Goal: Task Accomplishment & Management: Manage account settings

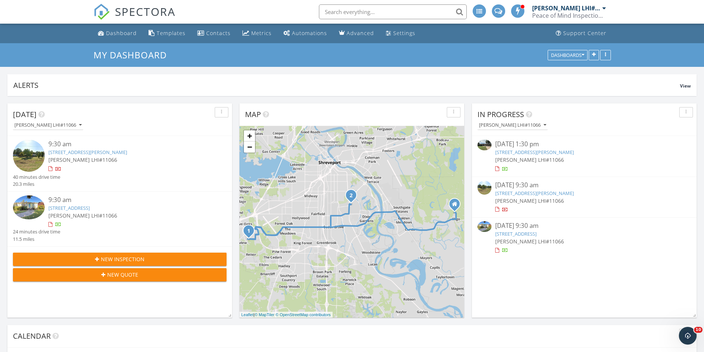
click at [83, 156] on span "[PERSON_NAME] LHI#11066" at bounding box center [82, 159] width 69 height 7
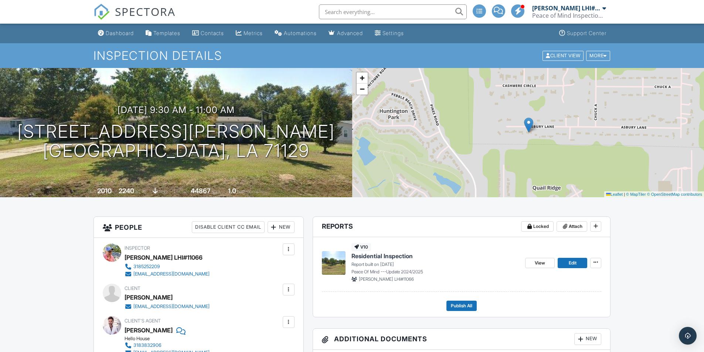
click at [378, 11] on input "text" at bounding box center [393, 11] width 148 height 15
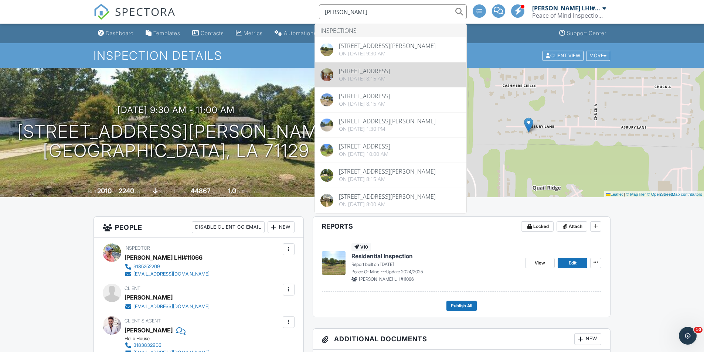
type input "taylor stevens"
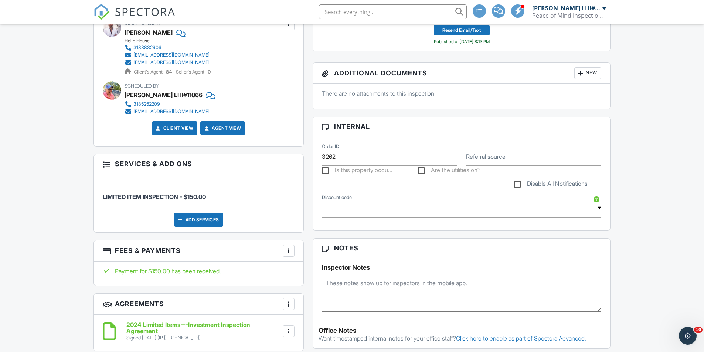
scroll to position [369, 0]
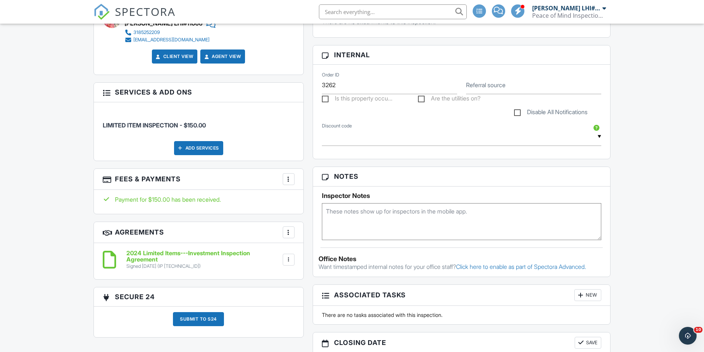
click at [291, 260] on div at bounding box center [288, 259] width 7 height 7
click at [232, 261] on h6 "2024 Limited Items---Investment Inspection Agreement" at bounding box center [203, 256] width 155 height 13
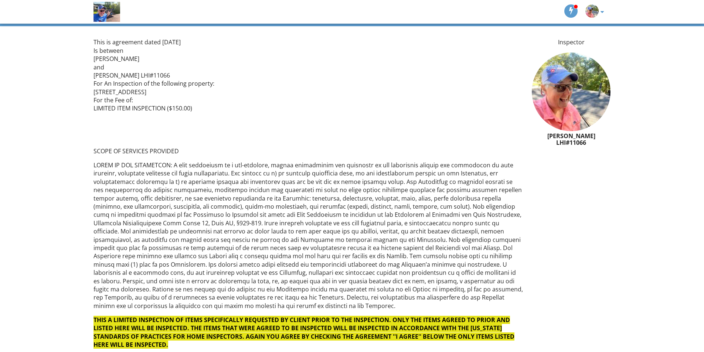
scroll to position [40, 0]
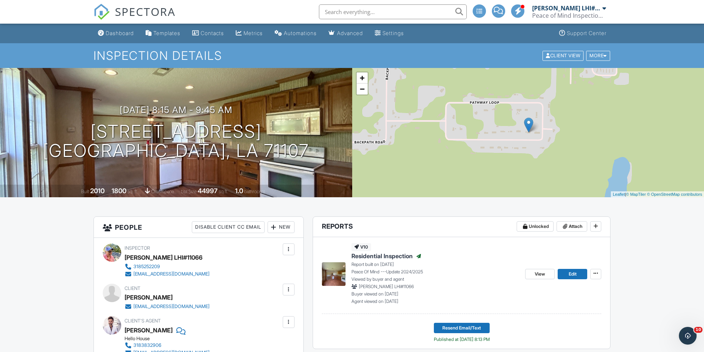
click at [389, 15] on input "text" at bounding box center [393, 11] width 148 height 15
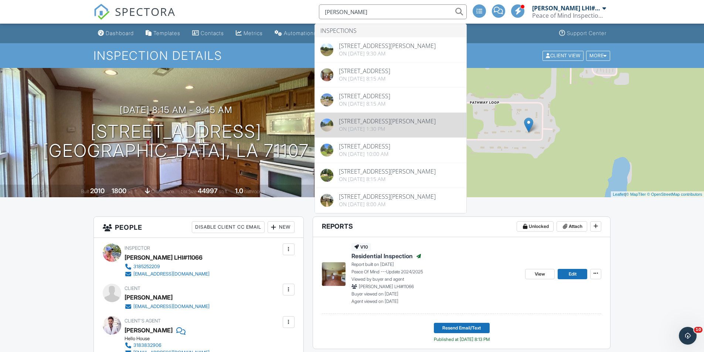
type input "taylor stevens"
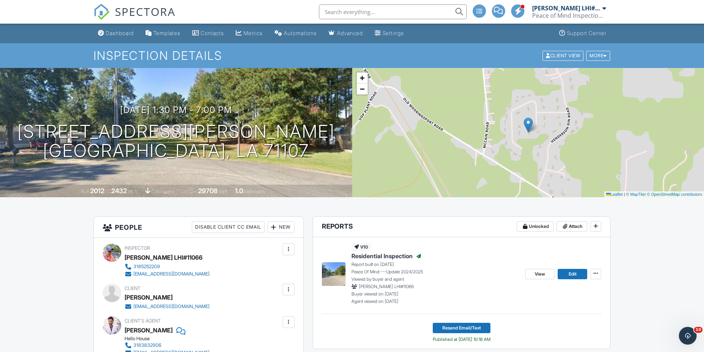
click at [587, 14] on div "Peace of Mind Inspection Service, LLC" at bounding box center [569, 15] width 74 height 7
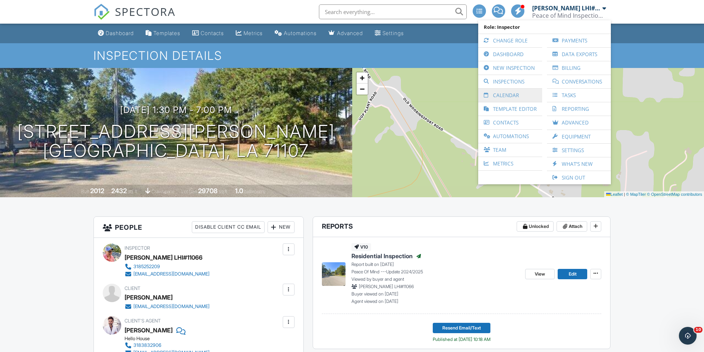
click at [510, 100] on link "Calendar" at bounding box center [510, 95] width 57 height 13
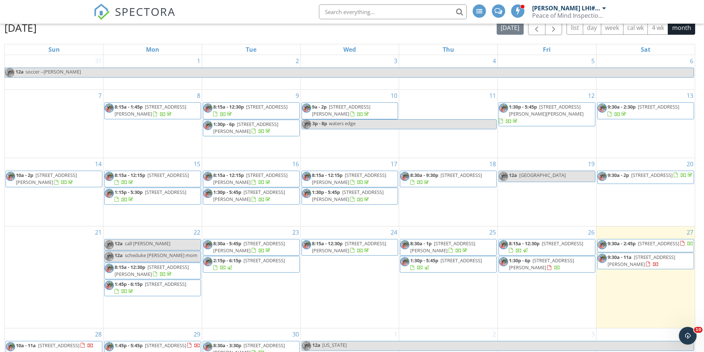
scroll to position [98, 0]
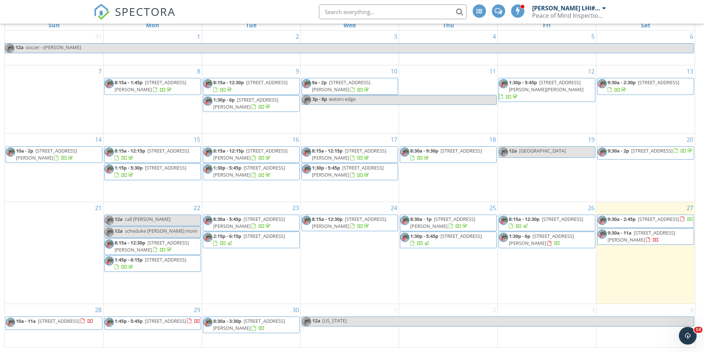
click at [650, 242] on div at bounding box center [648, 239] width 4 height 5
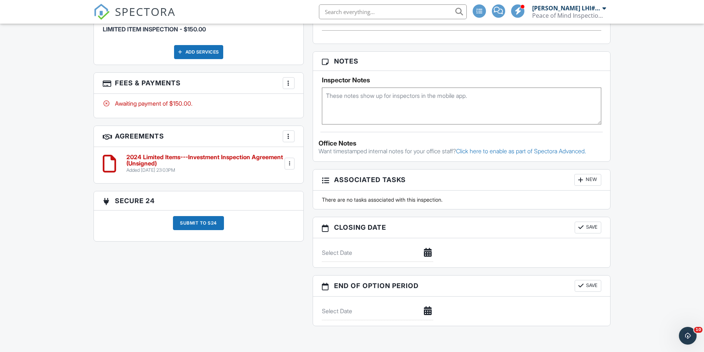
click at [291, 166] on div at bounding box center [289, 163] width 7 height 7
click at [278, 183] on li "Edit" at bounding box center [269, 184] width 42 height 18
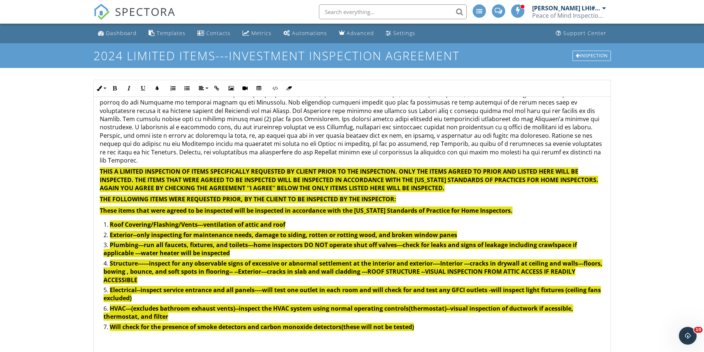
scroll to position [222, 0]
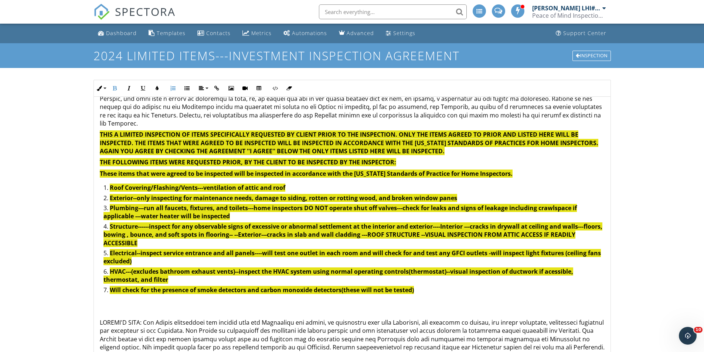
drag, startPoint x: 413, startPoint y: 285, endPoint x: 109, endPoint y: 178, distance: 322.3
click at [109, 184] on ol "Roof Covering/Flashing/Vents---ventilation of attic and roof Exterior--only ins…" at bounding box center [352, 240] width 505 height 112
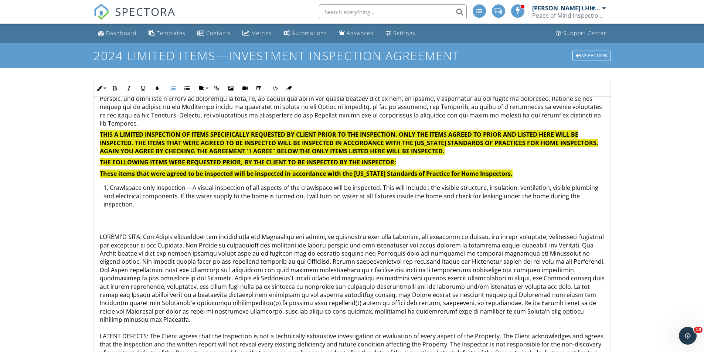
click at [485, 184] on li "Crawlspace only inspection ---A visual inspection of all aspects of the crawlsp…" at bounding box center [353, 197] width 501 height 27
drag, startPoint x: 110, startPoint y: 180, endPoint x: 171, endPoint y: 198, distance: 63.2
click at [171, 198] on li "Crawlspace only inspection ---A visual inspection of all aspects of the crawlsp…" at bounding box center [353, 197] width 501 height 27
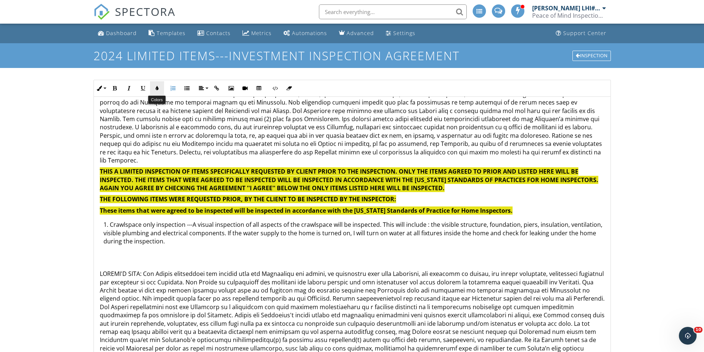
click at [158, 88] on icon "button" at bounding box center [156, 88] width 5 height 5
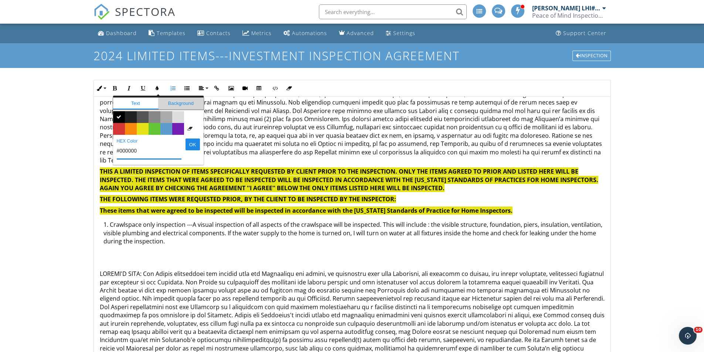
click at [188, 106] on span "Background" at bounding box center [180, 104] width 45 height 12
drag, startPoint x: 109, startPoint y: 215, endPoint x: 184, endPoint y: 239, distance: 79.0
click at [184, 239] on li "Crawlspace only inspection ---A visual inspection of all aspects of the crawlsp…" at bounding box center [353, 233] width 501 height 27
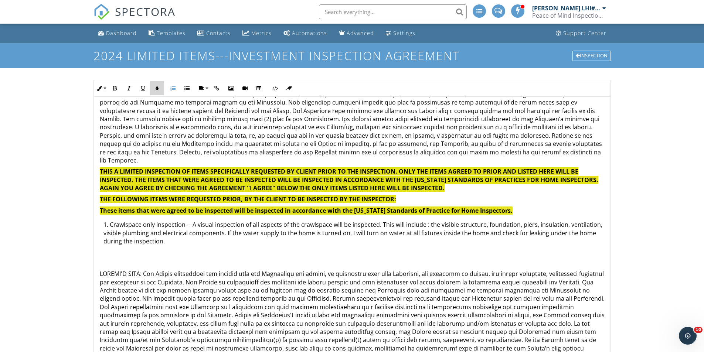
click at [154, 90] on icon "button" at bounding box center [156, 88] width 5 height 5
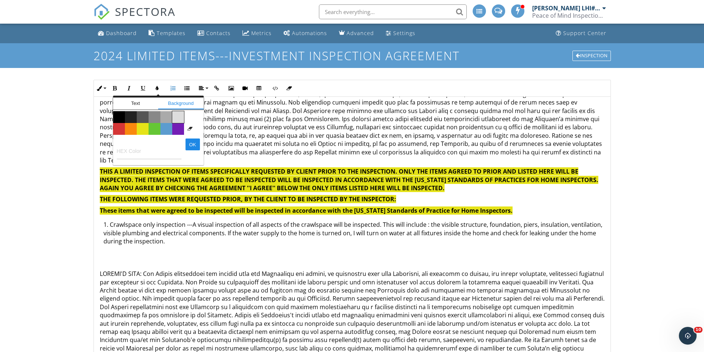
click at [177, 116] on span "Color #dddddd" at bounding box center [178, 117] width 12 height 12
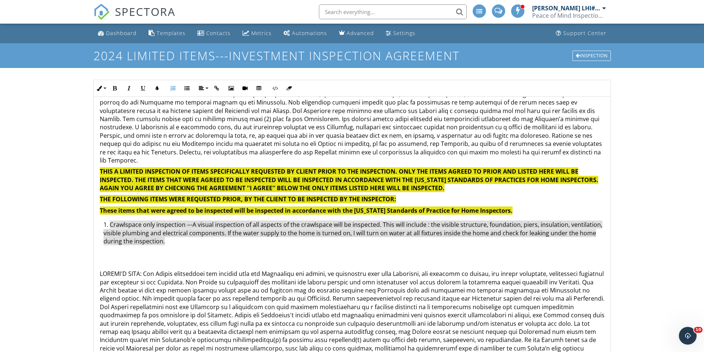
click at [155, 222] on span "Crawlspace only inspection ---A visual inspection of all aspects of the crawlsp…" at bounding box center [352, 232] width 499 height 25
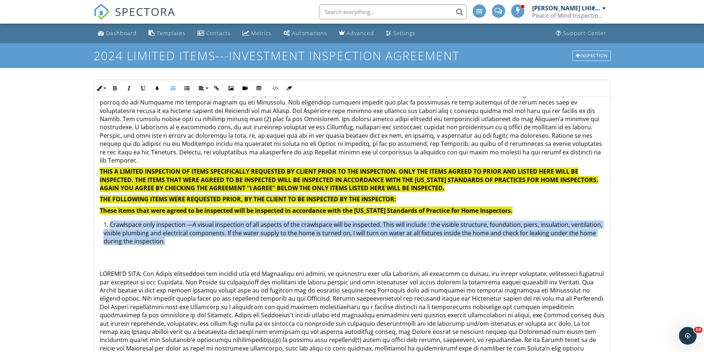
drag, startPoint x: 107, startPoint y: 215, endPoint x: 182, endPoint y: 235, distance: 77.5
click at [182, 235] on li "Crawlspace only inspection ---A visual inspection of all aspects of the crawlsp…" at bounding box center [353, 233] width 501 height 27
click at [111, 86] on button "Bold" at bounding box center [115, 88] width 14 height 14
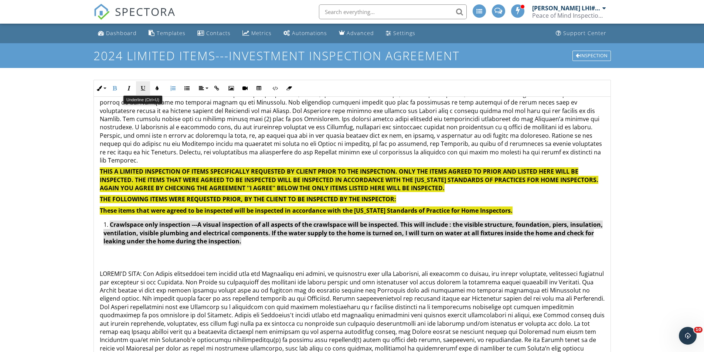
click at [141, 88] on icon "button" at bounding box center [142, 88] width 5 height 5
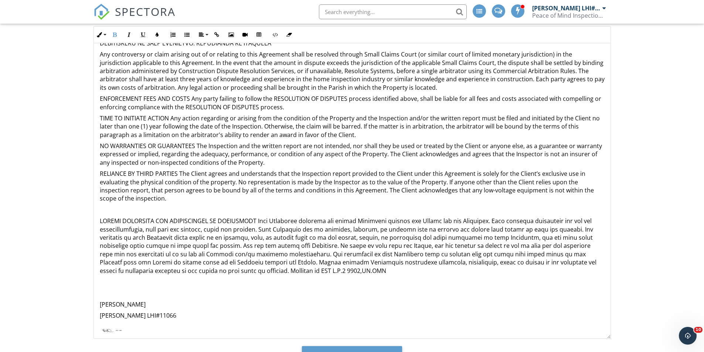
scroll to position [92, 0]
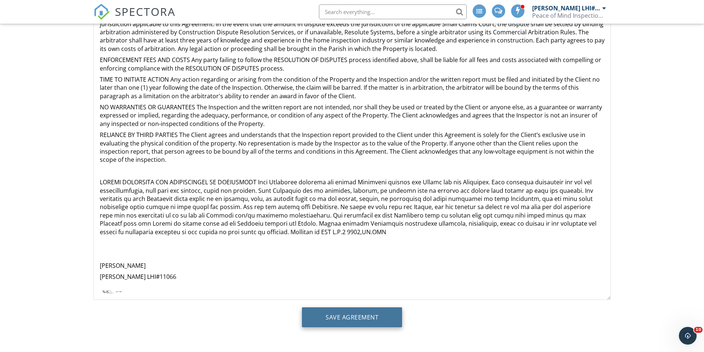
click at [360, 322] on input "Save Agreement" at bounding box center [352, 317] width 100 height 20
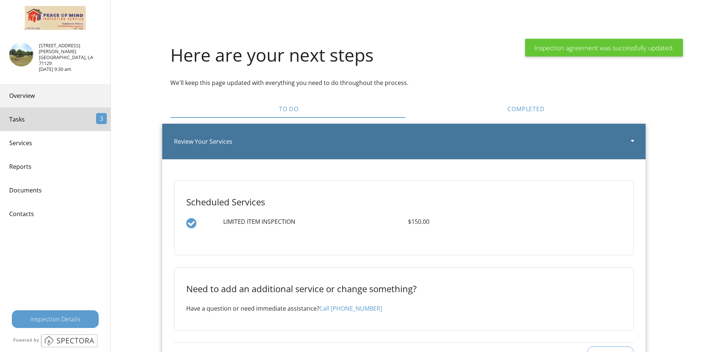
click at [43, 84] on link "Overview" at bounding box center [55, 96] width 110 height 24
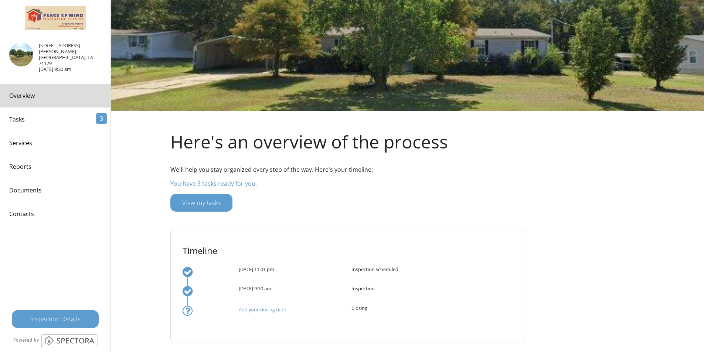
click at [84, 321] on div "Inspection Details" at bounding box center [55, 319] width 87 height 18
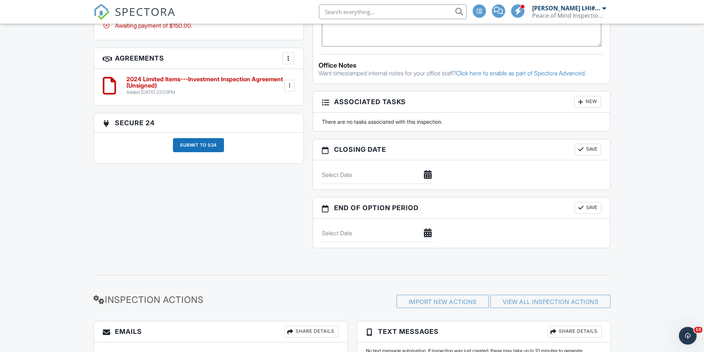
scroll to position [554, 0]
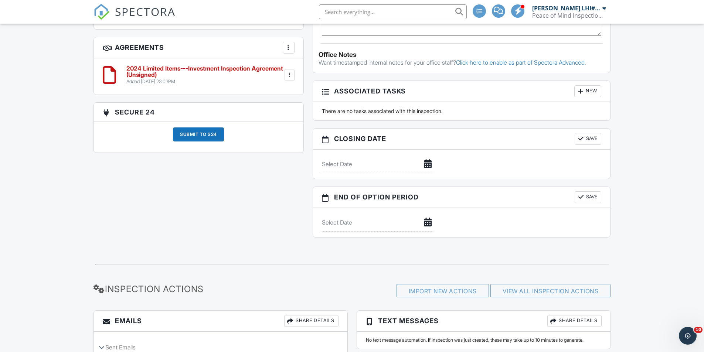
click at [291, 75] on div at bounding box center [289, 74] width 7 height 7
click at [219, 71] on h6 "2024 Limited Items---Investment Inspection Agreement (Unsigned)" at bounding box center [204, 71] width 157 height 13
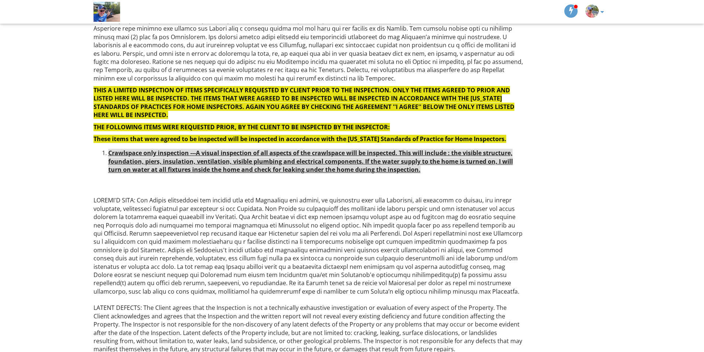
scroll to position [168, 0]
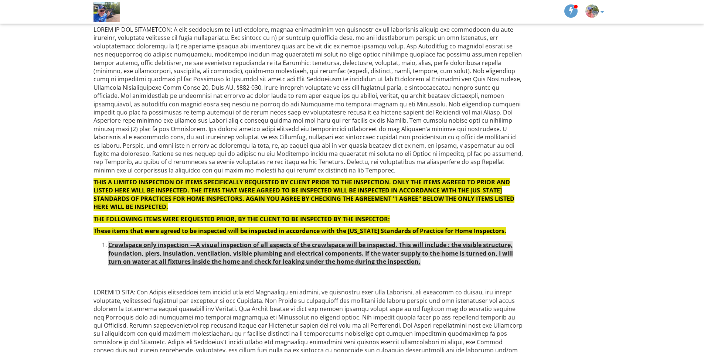
click at [597, 14] on img at bounding box center [591, 10] width 13 height 13
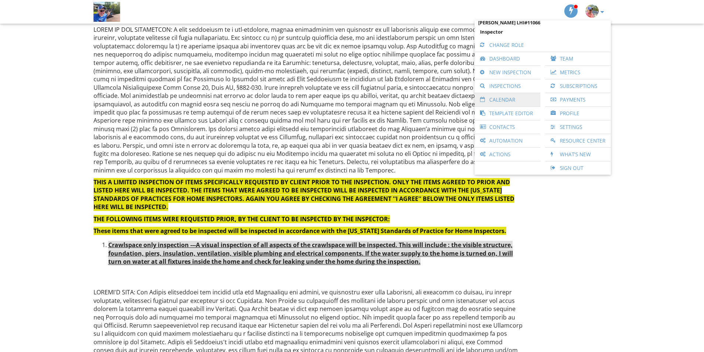
click at [514, 101] on link "Calendar" at bounding box center [507, 99] width 58 height 13
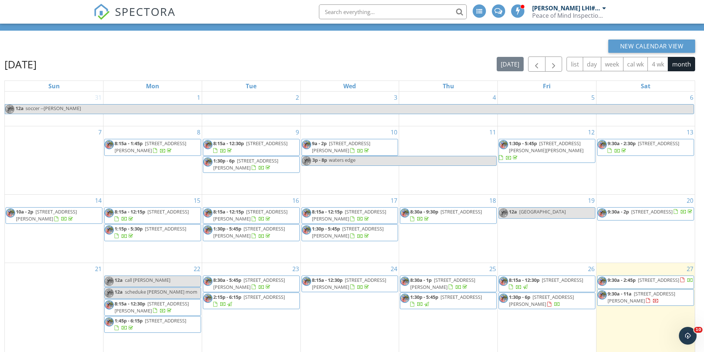
scroll to position [98, 0]
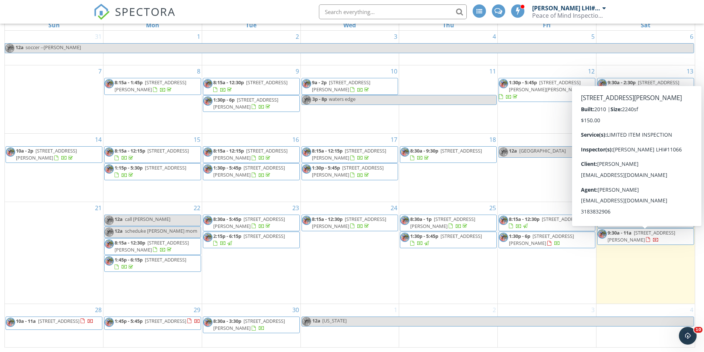
click at [630, 243] on span "[STREET_ADDRESS][PERSON_NAME]" at bounding box center [641, 236] width 68 height 14
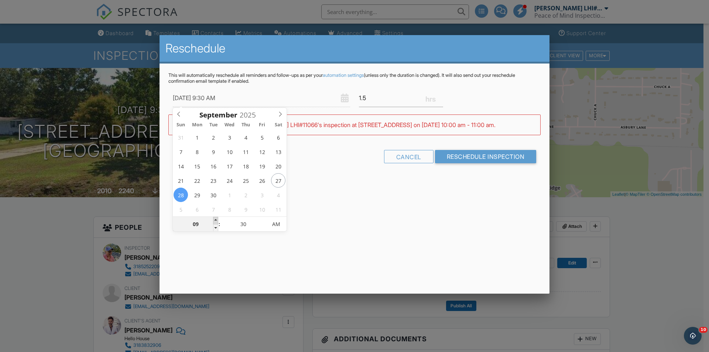
type input "[DATE] 10:30 AM"
type input "10"
click at [216, 218] on span at bounding box center [215, 220] width 5 height 7
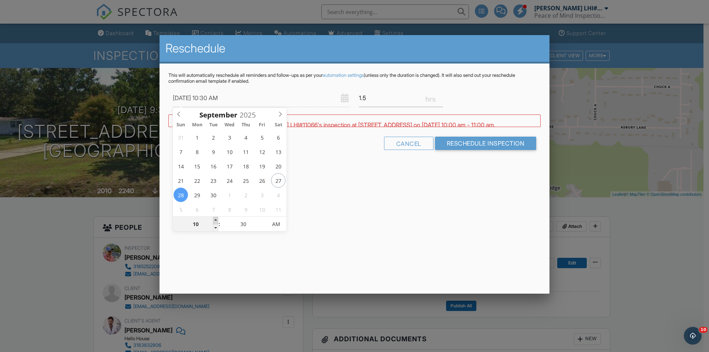
type input "[DATE] 11:30 AM"
type input "11"
click at [216, 218] on span at bounding box center [215, 220] width 5 height 7
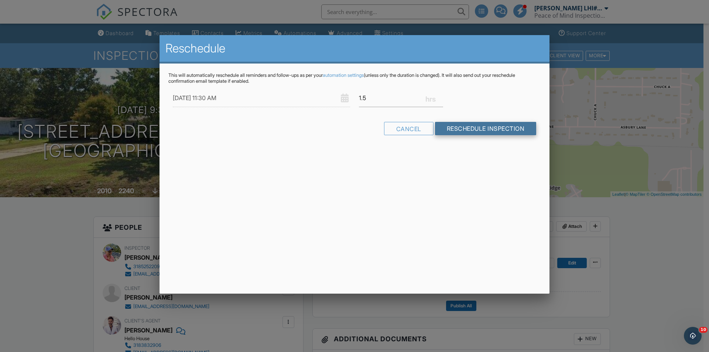
click at [475, 126] on input "Reschedule Inspection" at bounding box center [486, 128] width 102 height 13
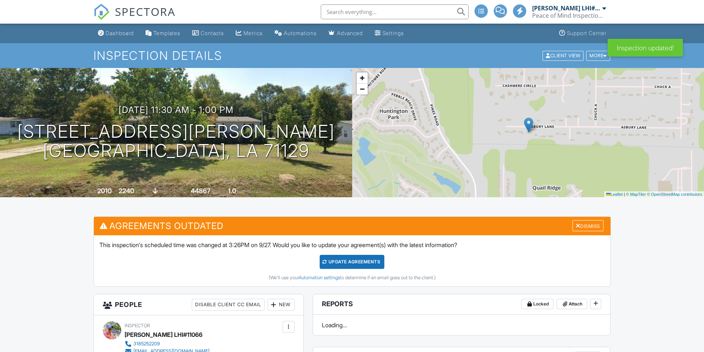
click at [369, 264] on div "Update Agreements" at bounding box center [351, 262] width 65 height 14
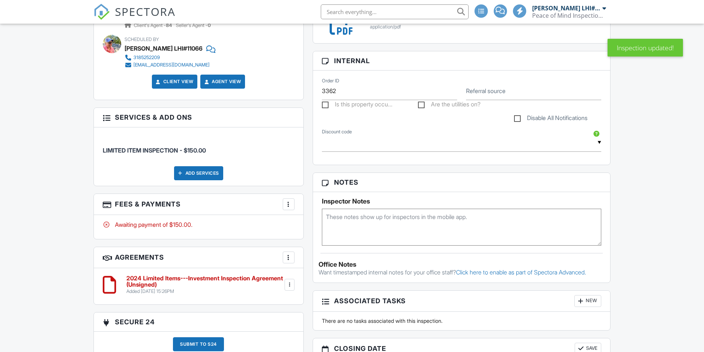
scroll to position [465, 0]
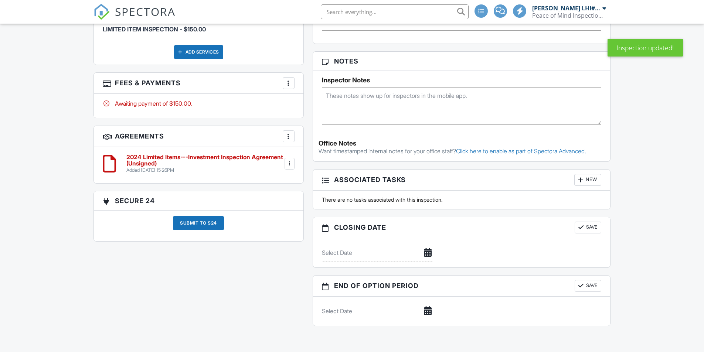
click at [176, 163] on h6 "2024 Limited Items---Investment Inspection Agreement (Unsigned)" at bounding box center [204, 160] width 157 height 13
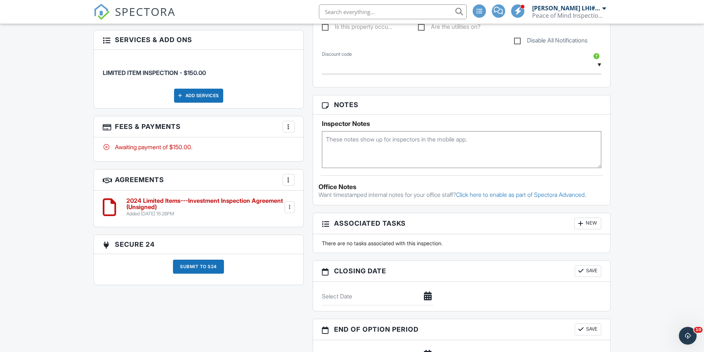
scroll to position [418, 0]
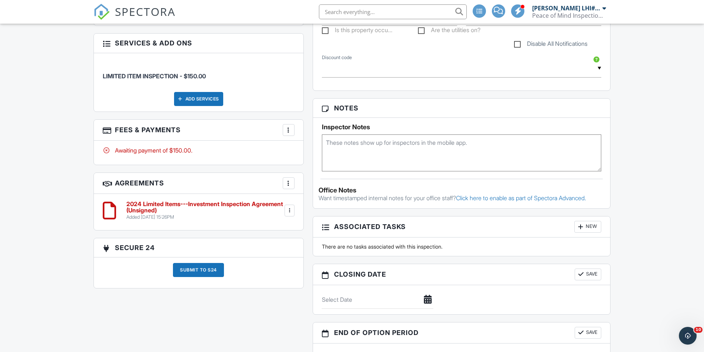
click at [293, 212] on div at bounding box center [289, 210] width 7 height 7
click at [273, 231] on li "Edit" at bounding box center [269, 231] width 42 height 18
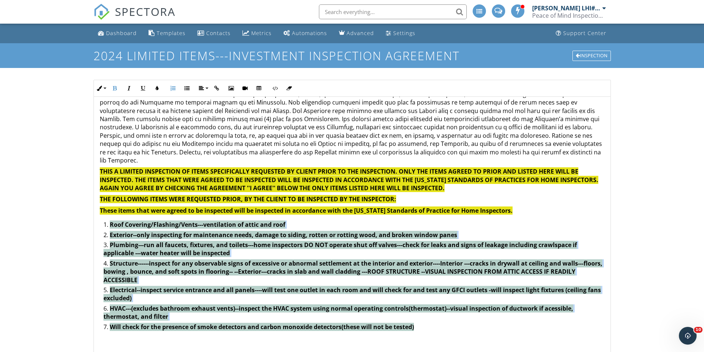
drag, startPoint x: 112, startPoint y: 214, endPoint x: 431, endPoint y: 330, distance: 339.7
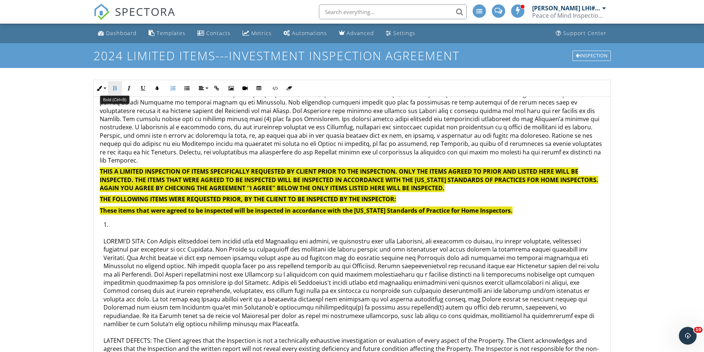
click at [115, 91] on icon "button" at bounding box center [114, 88] width 5 height 5
click at [155, 87] on icon "button" at bounding box center [156, 88] width 5 height 5
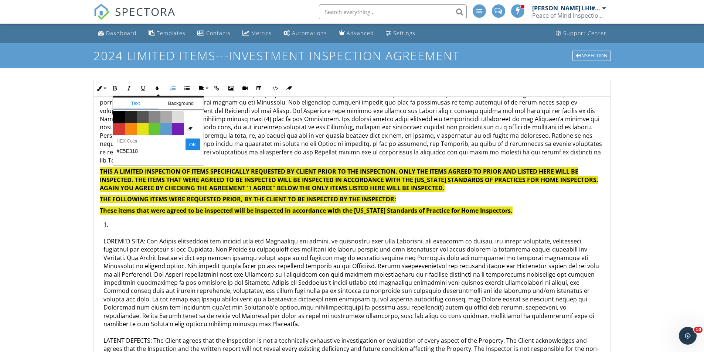
click at [117, 116] on span "Color #000000" at bounding box center [119, 117] width 12 height 12
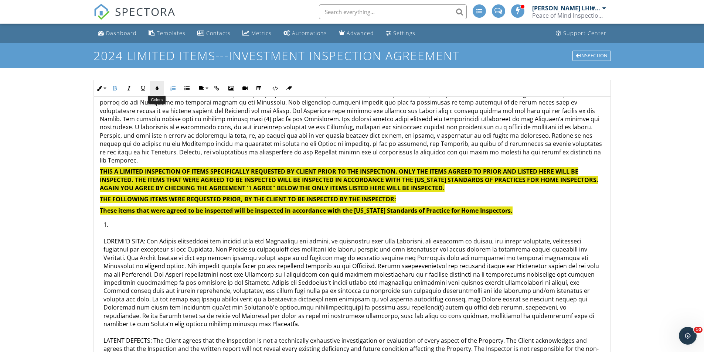
click at [153, 88] on button "Colors" at bounding box center [157, 88] width 14 height 14
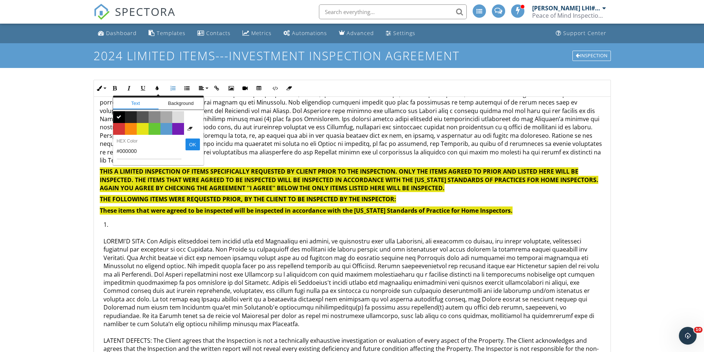
click at [120, 112] on span "" at bounding box center [119, 117] width 12 height 12
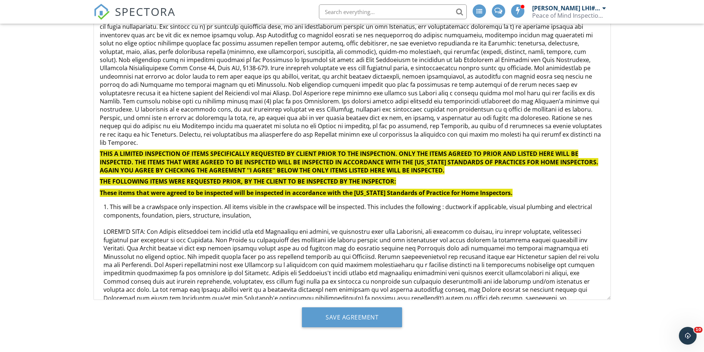
scroll to position [111, 0]
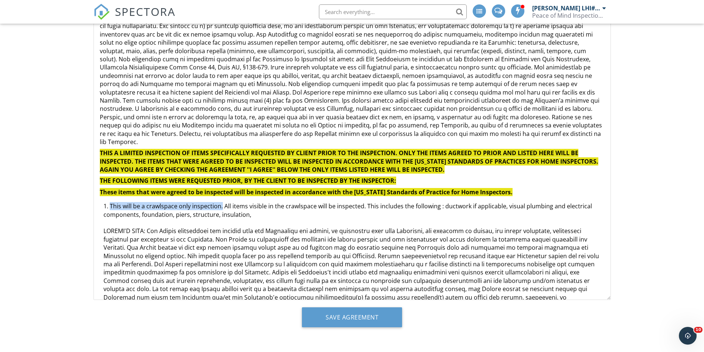
drag, startPoint x: 110, startPoint y: 197, endPoint x: 222, endPoint y: 198, distance: 111.5
click at [222, 202] on span "This will be a crawlspace only inspection. All items visible in the crawlspace …" at bounding box center [347, 210] width 488 height 16
click at [250, 207] on li "This will be a crawlspace only inspection. All items visible in the crawlspace …" at bounding box center [353, 285] width 501 height 167
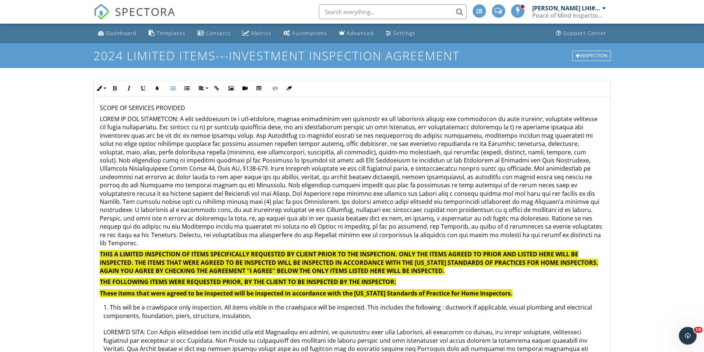
scroll to position [222, 0]
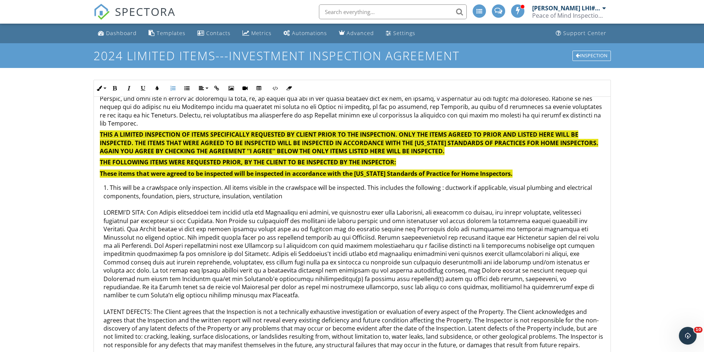
click at [249, 188] on span "This will be a crawlspace only inspection. All items visible in the crawlspace …" at bounding box center [347, 192] width 488 height 16
click at [289, 187] on span "This will be a crawlspace only inspection. All items visible in the crawlspace …" at bounding box center [347, 192] width 488 height 16
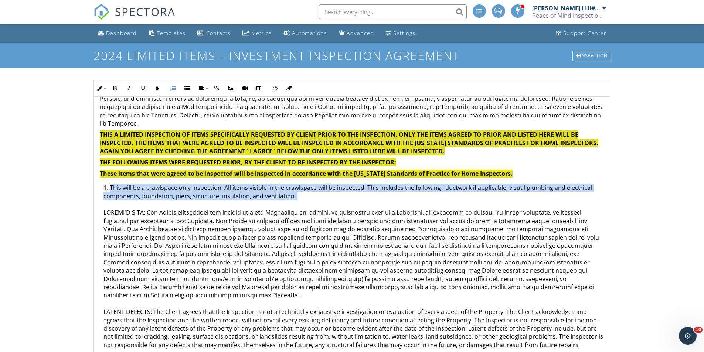
drag, startPoint x: 113, startPoint y: 178, endPoint x: 298, endPoint y: 190, distance: 185.4
click at [305, 192] on li "This will be a crawlspace only inspection. All items visible in the crawlspace …" at bounding box center [353, 267] width 501 height 167
click at [117, 88] on icon "button" at bounding box center [114, 88] width 5 height 5
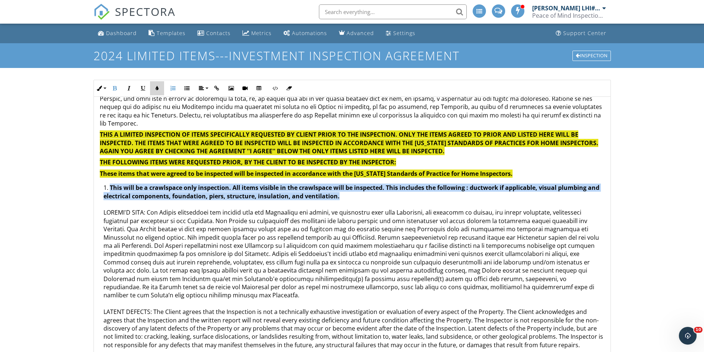
click at [155, 86] on icon "button" at bounding box center [156, 88] width 5 height 5
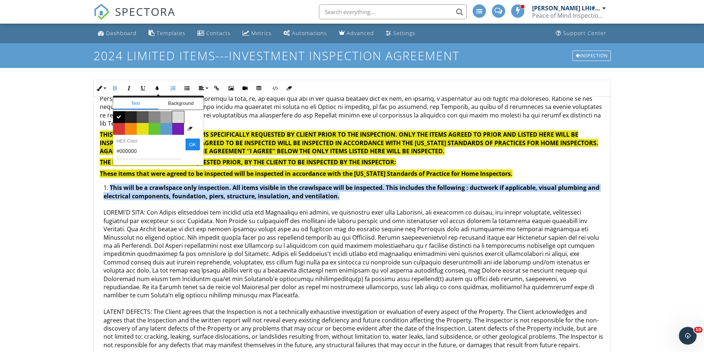
click at [180, 117] on span "Color #dddddd" at bounding box center [178, 117] width 12 height 12
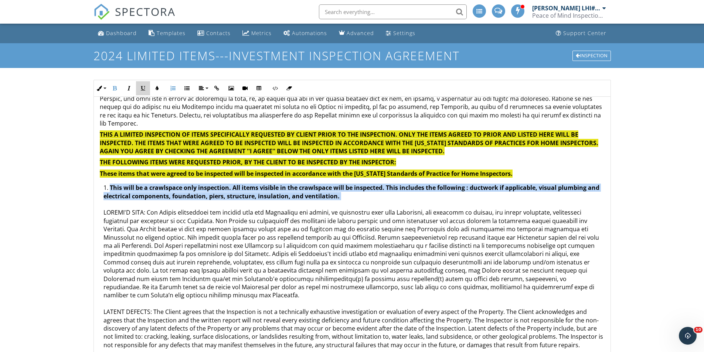
click at [142, 91] on icon "button" at bounding box center [142, 88] width 5 height 5
click at [343, 189] on li "This will be a crawlspace only inspection. All items visible in the crawlspace …" at bounding box center [353, 267] width 501 height 167
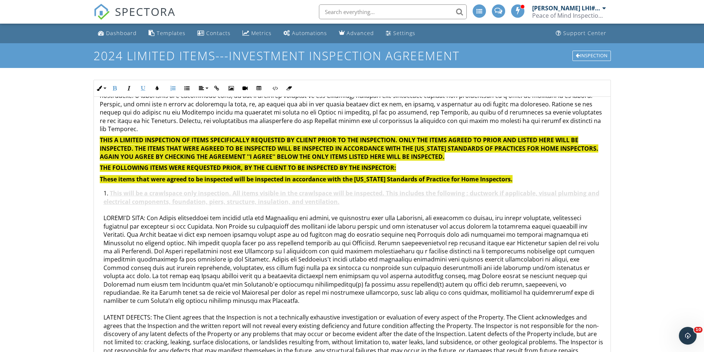
scroll to position [185, 0]
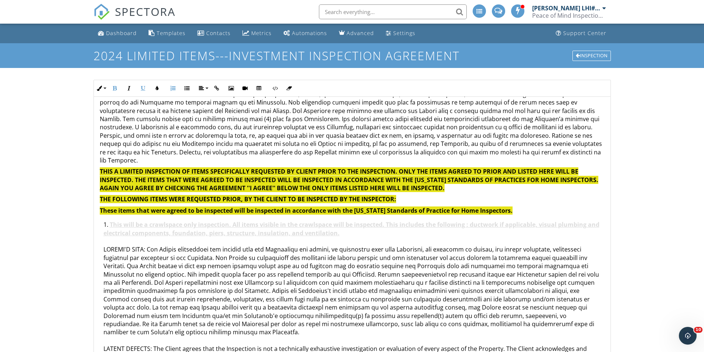
drag, startPoint x: 130, startPoint y: 215, endPoint x: 351, endPoint y: 226, distance: 221.1
click at [351, 226] on li "This will be a crawlspace only inspection. All items visible in the crawlspace …" at bounding box center [353, 303] width 501 height 167
click at [158, 91] on button "Colors" at bounding box center [157, 88] width 14 height 14
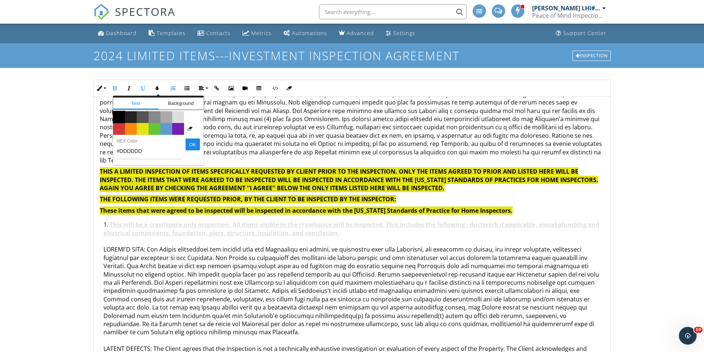
click at [118, 119] on span "Color #000000" at bounding box center [119, 117] width 12 height 12
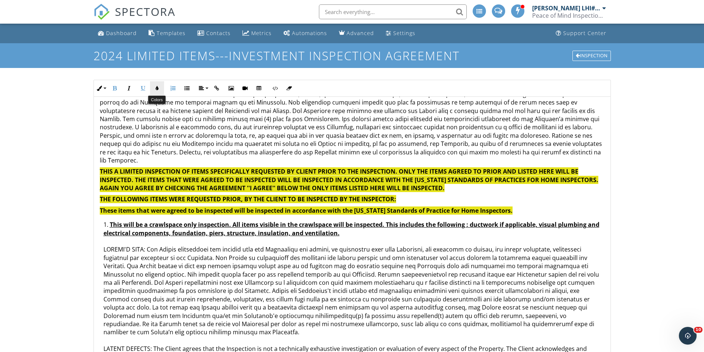
click at [157, 90] on icon "button" at bounding box center [156, 88] width 5 height 5
type input "#000000"
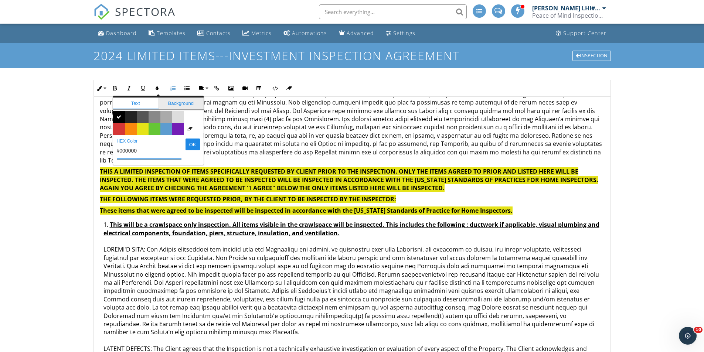
click at [183, 102] on span "Background" at bounding box center [180, 104] width 45 height 12
click at [173, 117] on span "Color #dddddd" at bounding box center [178, 117] width 12 height 12
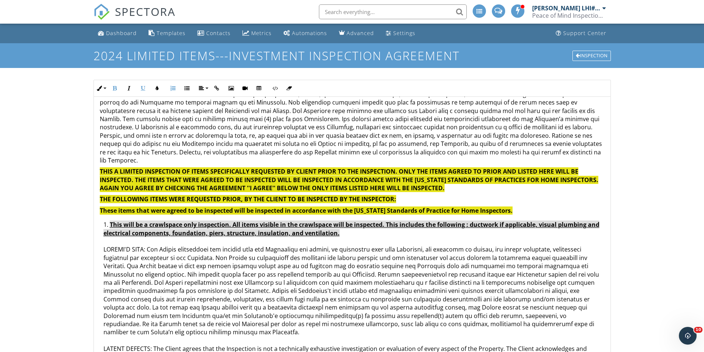
click at [231, 184] on p "THIS A LIMITED INSPECTION OF ITEMS SPECIFICALLY REQUESTED BY CLIENT PRIOR TO TH…" at bounding box center [352, 179] width 505 height 25
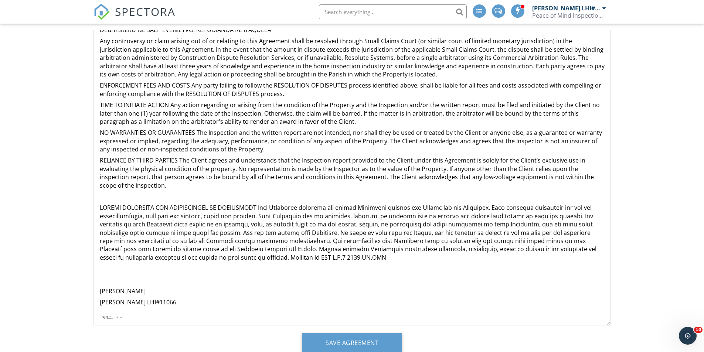
scroll to position [92, 0]
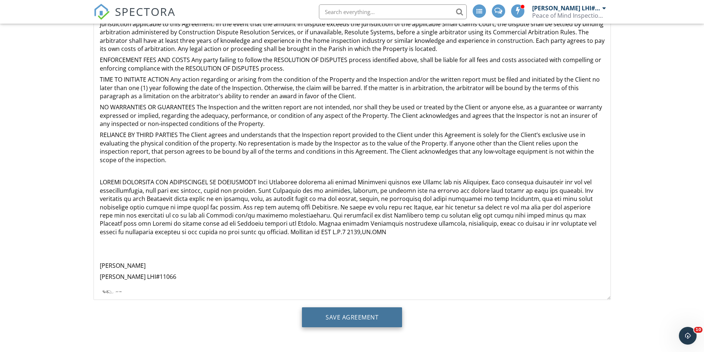
click at [388, 315] on input "Save Agreement" at bounding box center [352, 317] width 100 height 20
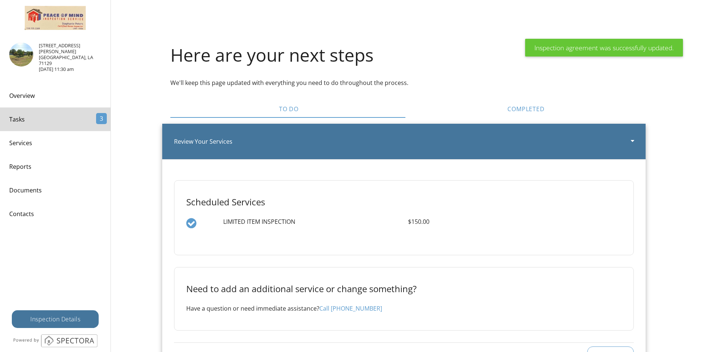
click at [80, 319] on div "Inspection Details" at bounding box center [55, 319] width 87 height 18
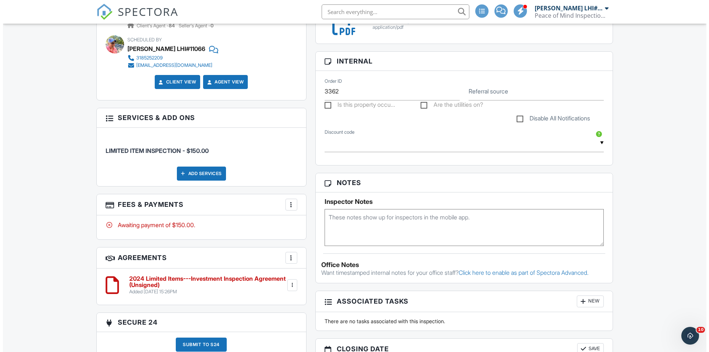
scroll to position [480, 0]
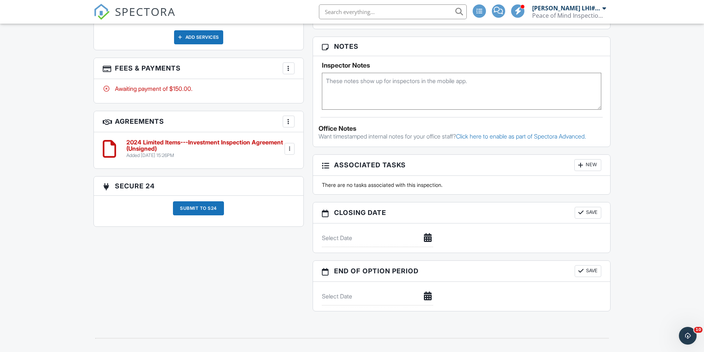
click at [290, 120] on div at bounding box center [288, 121] width 7 height 7
click at [317, 140] on li "Add Agreement" at bounding box center [332, 144] width 91 height 18
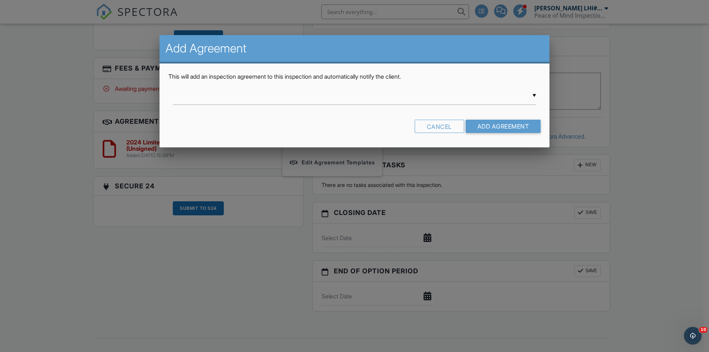
click at [425, 102] on div "▼ Pool Inspection Agreement 4 Point Inspection Stephen and Steph Agreement Loui…" at bounding box center [354, 96] width 363 height 18
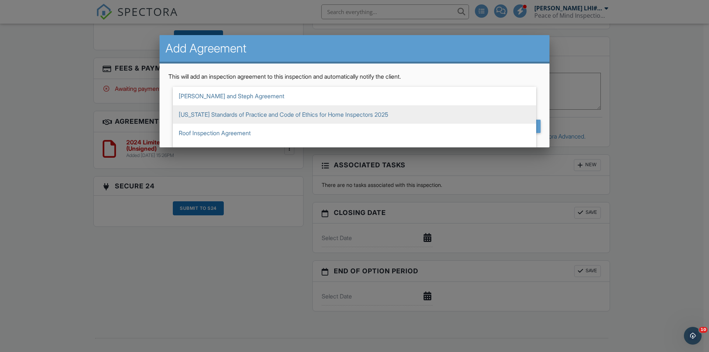
click at [404, 113] on span "[US_STATE] Standards of Practice and Code of Ethics for Home Inspectors 2025" at bounding box center [354, 114] width 363 height 18
type input "Louisiana Standards of Practice and Code of Ethics for Home Inspectors 2025"
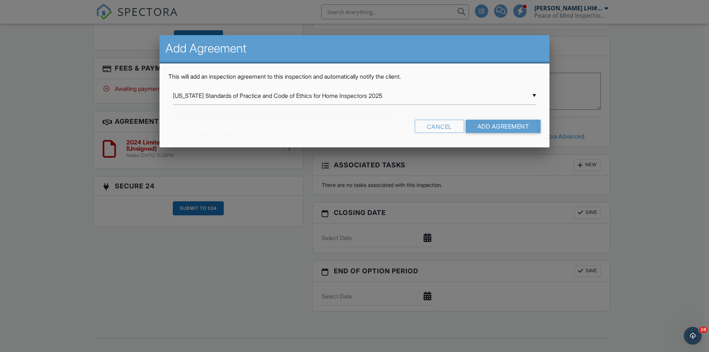
scroll to position [74, 0]
click at [508, 125] on input "Add Agreement" at bounding box center [503, 126] width 75 height 13
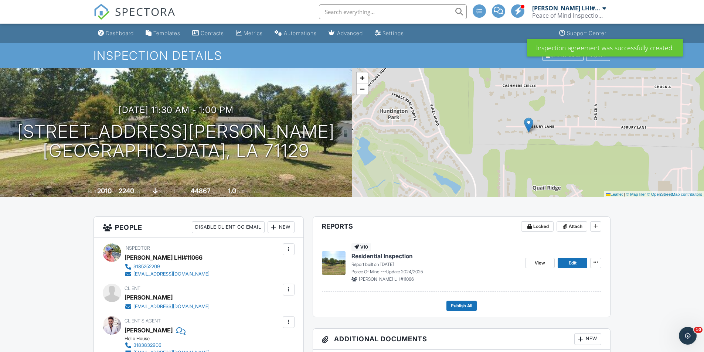
click at [577, 15] on div "Peace of Mind Inspection Service, LLC" at bounding box center [569, 15] width 74 height 7
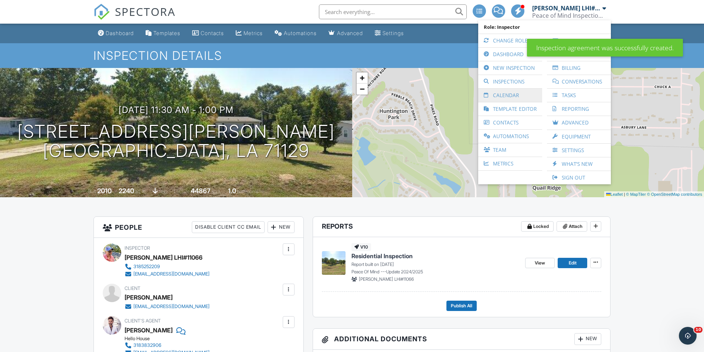
click at [519, 95] on link "Calendar" at bounding box center [510, 95] width 57 height 13
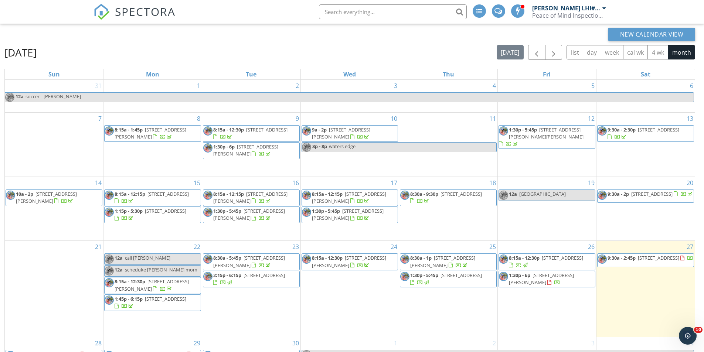
scroll to position [98, 0]
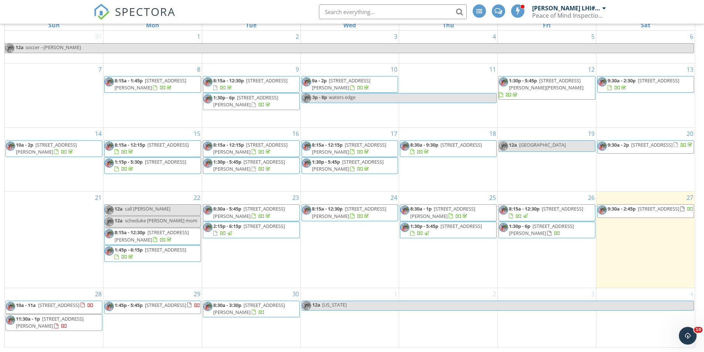
click at [57, 302] on span "5845 Bluebonnett Dr, Bossier City 71112" at bounding box center [58, 305] width 41 height 7
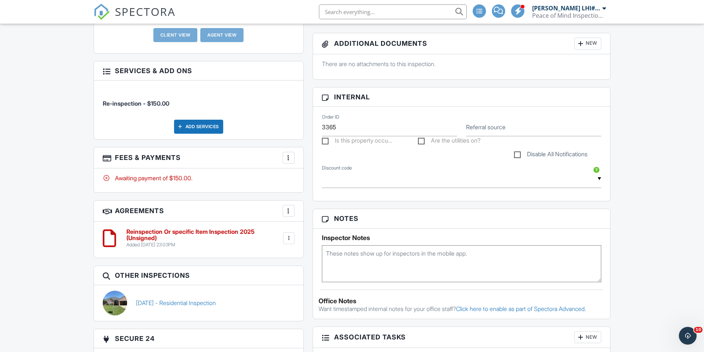
click at [205, 230] on h6 "Reinspection Or specific Item Inspection 2025 (Unsigned)" at bounding box center [203, 235] width 155 height 13
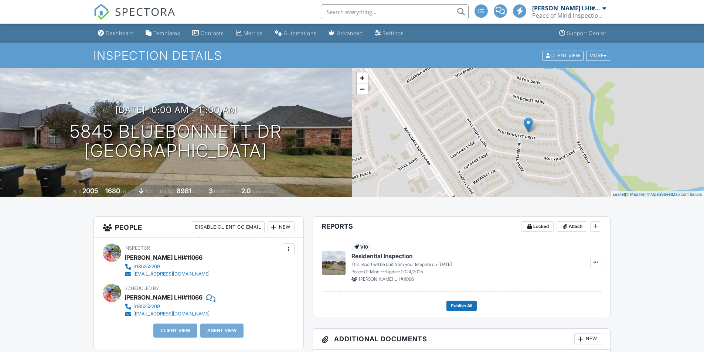
click at [349, 11] on input "text" at bounding box center [395, 11] width 148 height 15
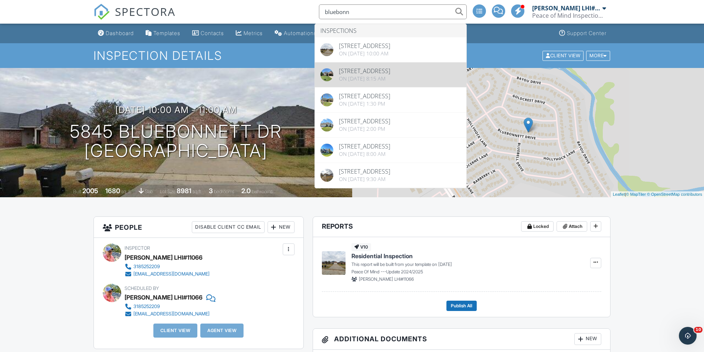
type input "bluebonn"
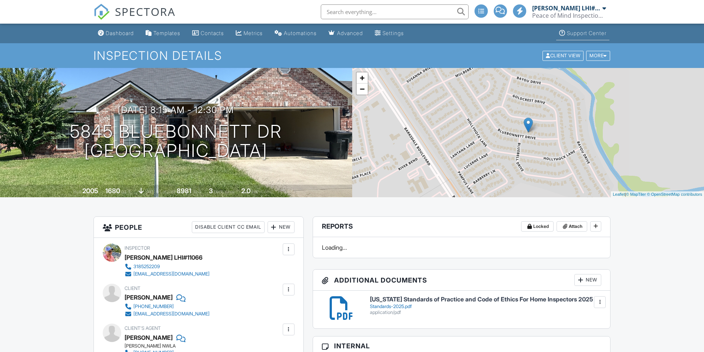
click at [573, 15] on div "Peace of Mind Inspection Service, LLC" at bounding box center [569, 15] width 74 height 7
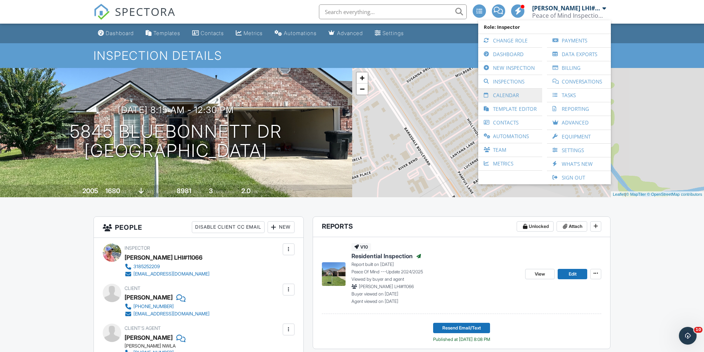
click at [510, 95] on link "Calendar" at bounding box center [510, 95] width 57 height 13
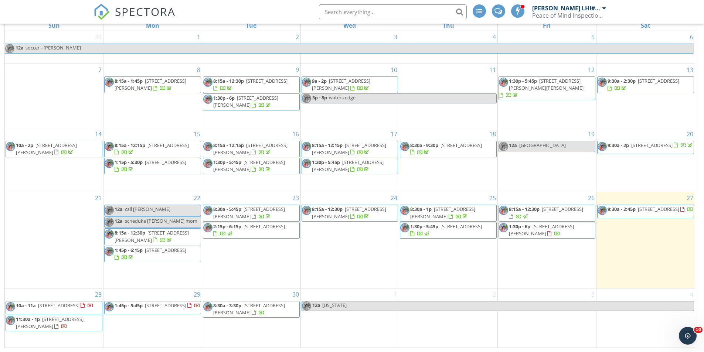
scroll to position [98, 0]
click at [76, 311] on span "10a - 11a [STREET_ADDRESS]" at bounding box center [50, 307] width 88 height 11
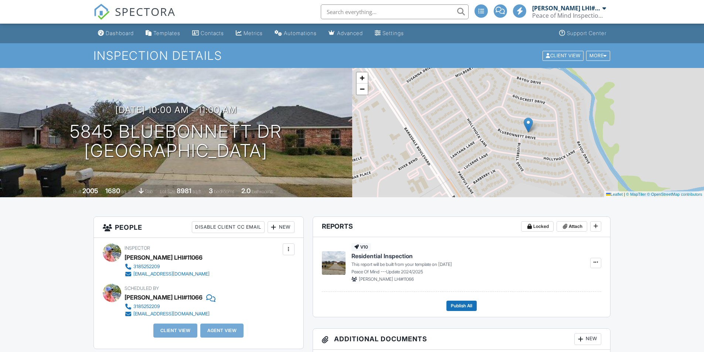
click at [288, 231] on div "New" at bounding box center [280, 227] width 27 height 12
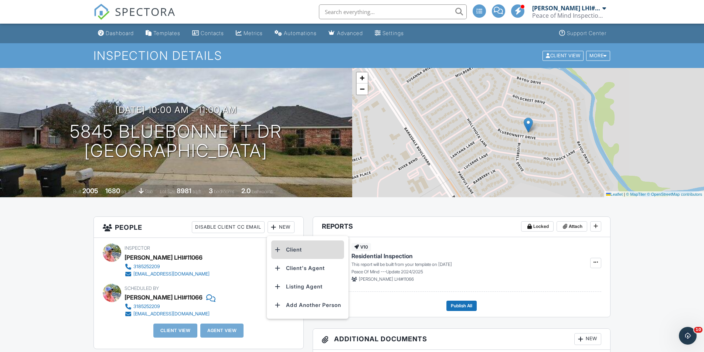
click at [298, 253] on li "Client" at bounding box center [307, 249] width 73 height 18
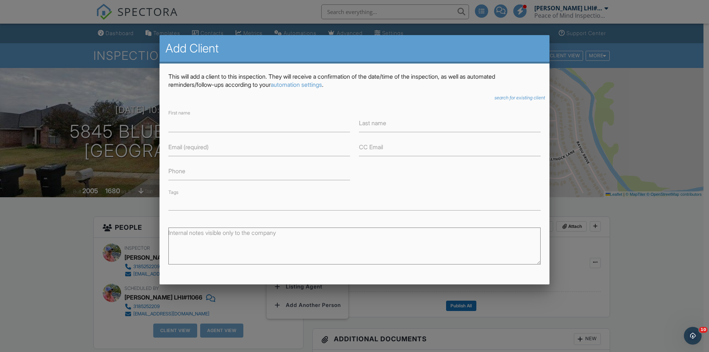
click at [494, 92] on div "This will add a client to this inspection. They will receive a confirmation of …" at bounding box center [355, 214] width 390 height 301
click at [499, 98] on icon "search for existing client" at bounding box center [520, 98] width 51 height 6
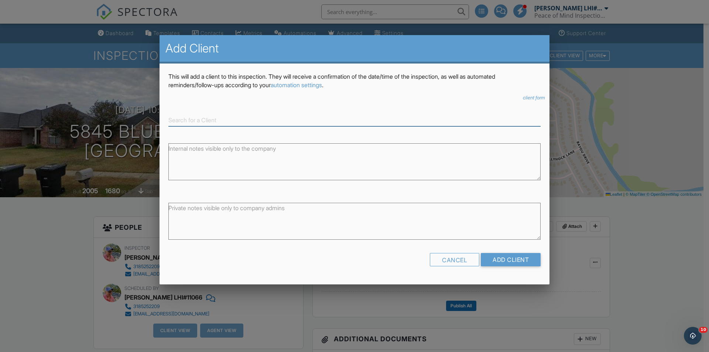
click at [223, 120] on input at bounding box center [354, 120] width 372 height 12
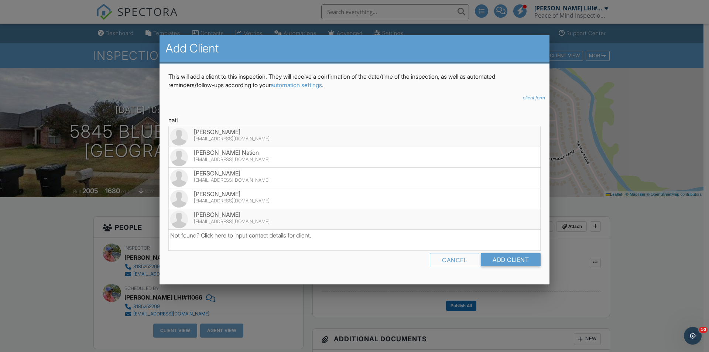
drag, startPoint x: 240, startPoint y: 217, endPoint x: 258, endPoint y: 215, distance: 18.6
click at [239, 218] on div "[PERSON_NAME]" at bounding box center [354, 215] width 369 height 8
type input "[PERSON_NAME]"
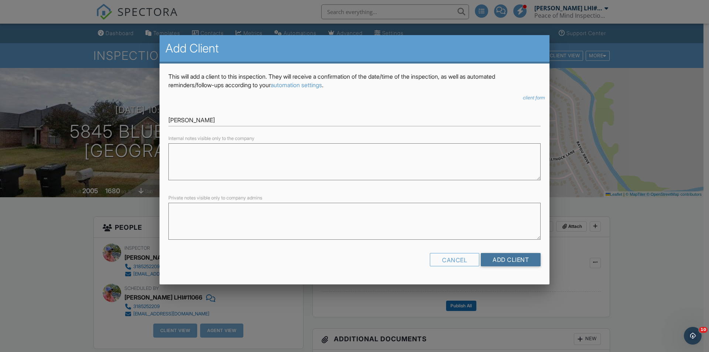
click at [504, 261] on input "Add Client" at bounding box center [511, 259] width 60 height 13
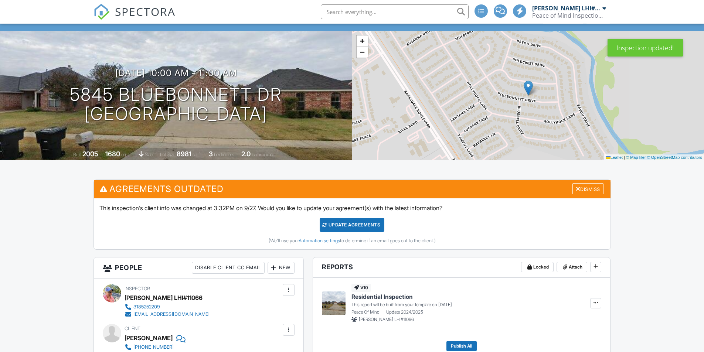
click at [366, 228] on div "Update Agreements" at bounding box center [351, 225] width 65 height 14
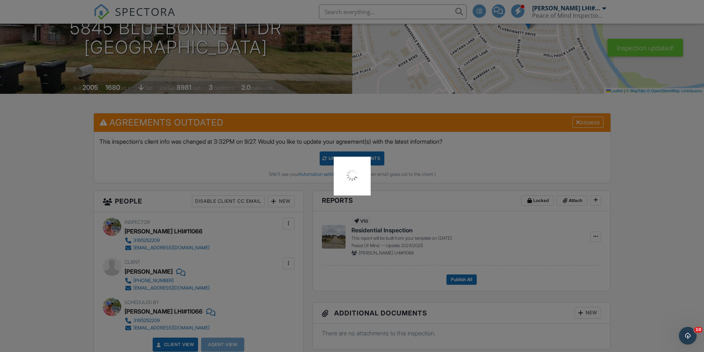
scroll to position [259, 0]
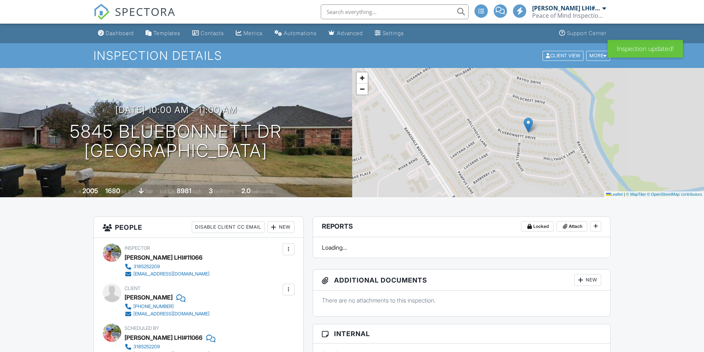
click at [580, 5] on div "[PERSON_NAME] LHI#11066 Peace of Mind Inspection Service, LLC" at bounding box center [569, 12] width 74 height 24
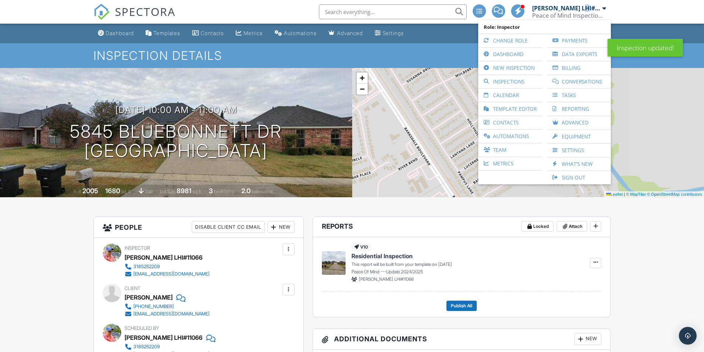
click at [288, 229] on div "New" at bounding box center [280, 227] width 27 height 12
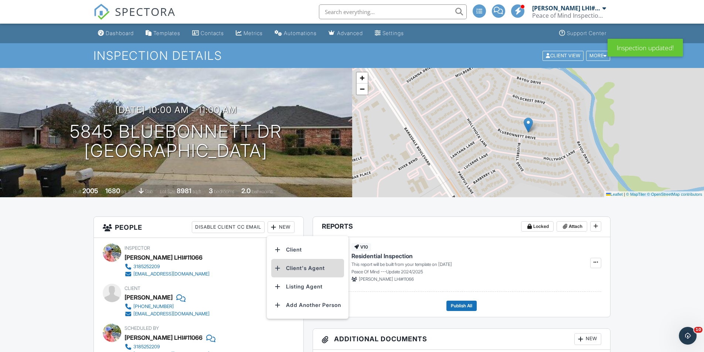
click at [295, 270] on li "Client's Agent" at bounding box center [307, 268] width 73 height 18
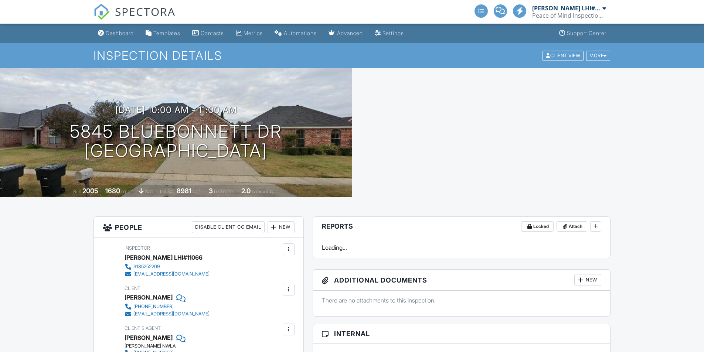
drag, startPoint x: 0, startPoint y: 0, endPoint x: 557, endPoint y: 12, distance: 557.5
click at [558, 11] on div "[PERSON_NAME] LHI#11066" at bounding box center [566, 7] width 68 height 7
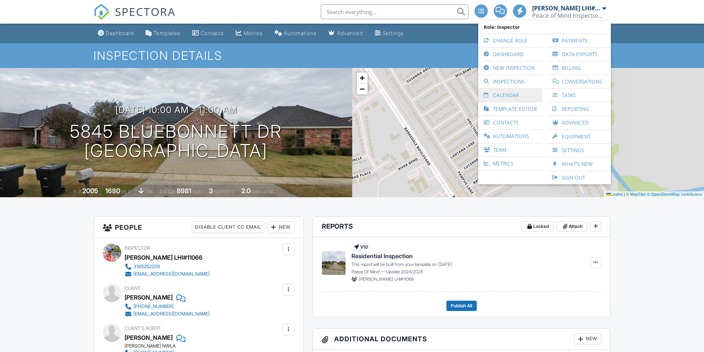
click at [506, 96] on link "Calendar" at bounding box center [510, 95] width 57 height 13
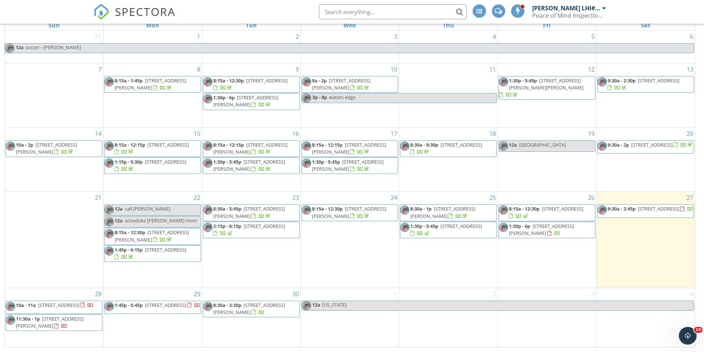
click at [174, 302] on span "[STREET_ADDRESS]" at bounding box center [165, 305] width 41 height 7
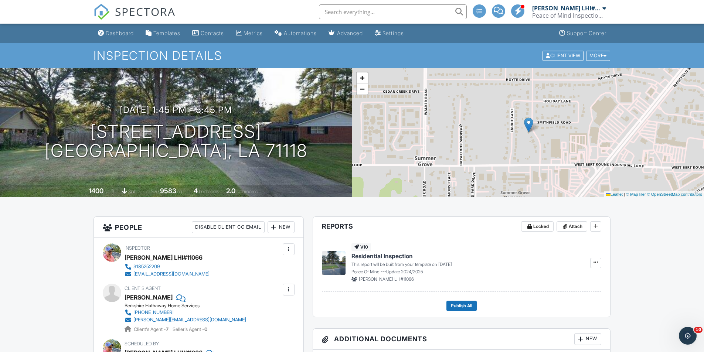
click at [286, 225] on div "New" at bounding box center [280, 227] width 27 height 12
click at [290, 252] on li "Client" at bounding box center [307, 249] width 73 height 18
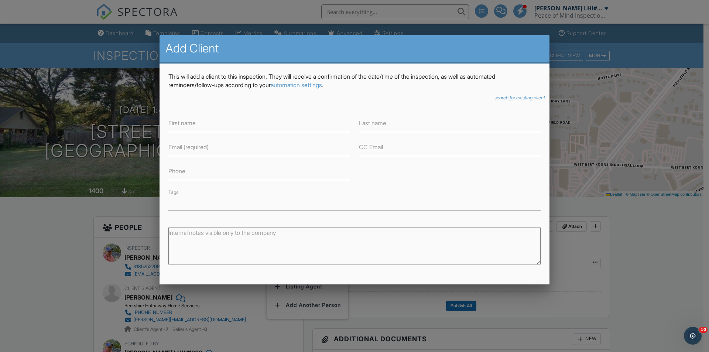
click at [500, 97] on icon "search for existing client" at bounding box center [520, 98] width 51 height 6
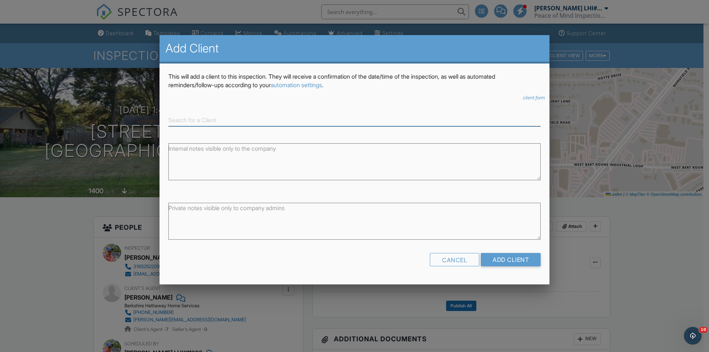
click at [241, 123] on input at bounding box center [354, 120] width 372 height 12
click at [235, 139] on div "[EMAIL_ADDRESS][DOMAIN_NAME]" at bounding box center [354, 139] width 369 height 6
type input "[PERSON_NAME]"
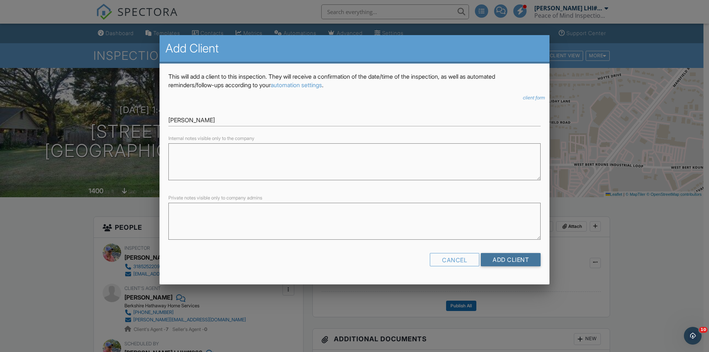
click at [529, 264] on input "Add Client" at bounding box center [511, 259] width 60 height 13
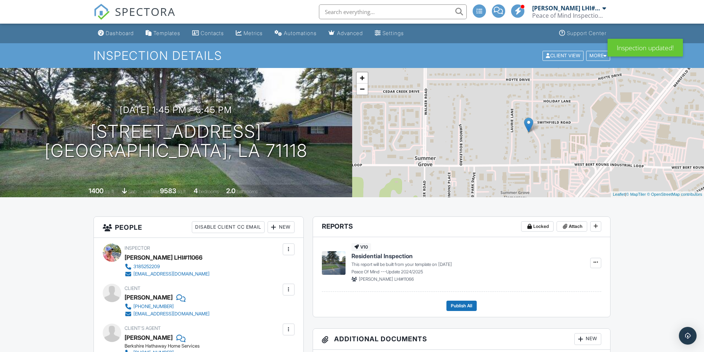
click at [554, 11] on div "[PERSON_NAME] LHI#11066" at bounding box center [566, 7] width 68 height 7
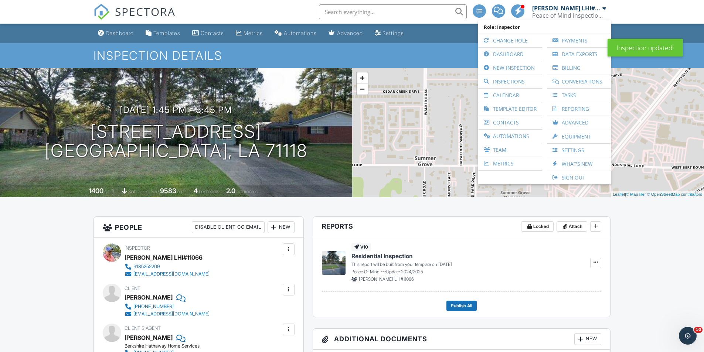
click at [512, 99] on link "Calendar" at bounding box center [510, 95] width 57 height 13
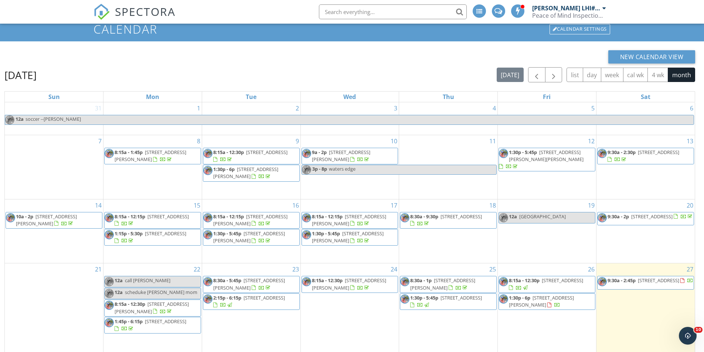
scroll to position [98, 0]
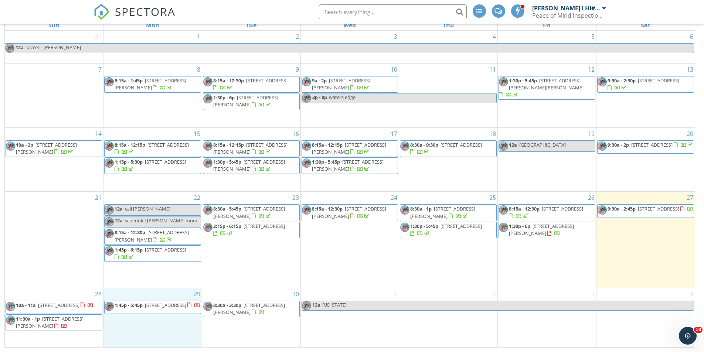
click at [160, 289] on div "29 1:45p - 5:45p [STREET_ADDRESS]" at bounding box center [152, 317] width 98 height 59
click at [165, 259] on link "Inspection" at bounding box center [152, 258] width 38 height 12
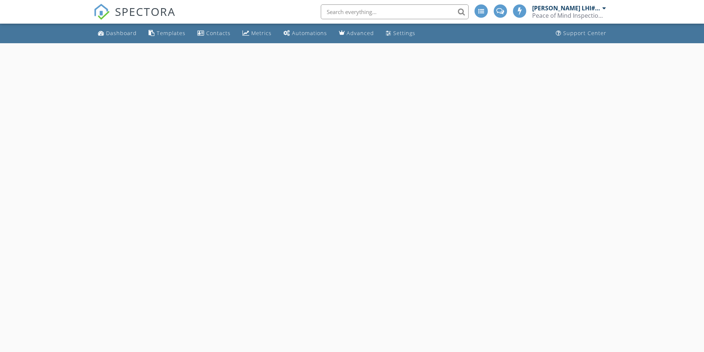
select select "8"
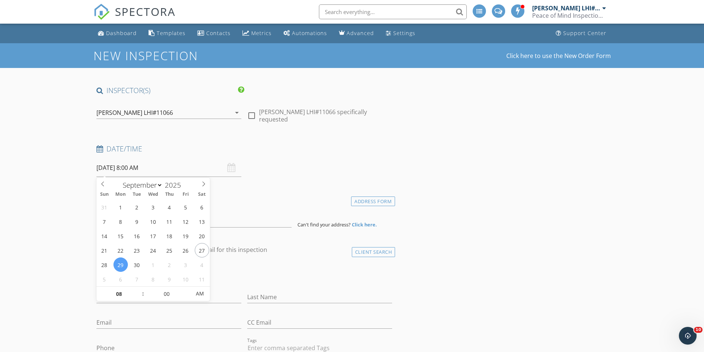
click at [167, 168] on input "[DATE] 8:00 AM" at bounding box center [168, 168] width 145 height 18
type input "05"
type input "[DATE] 8:05 AM"
click at [186, 291] on span at bounding box center [186, 290] width 5 height 7
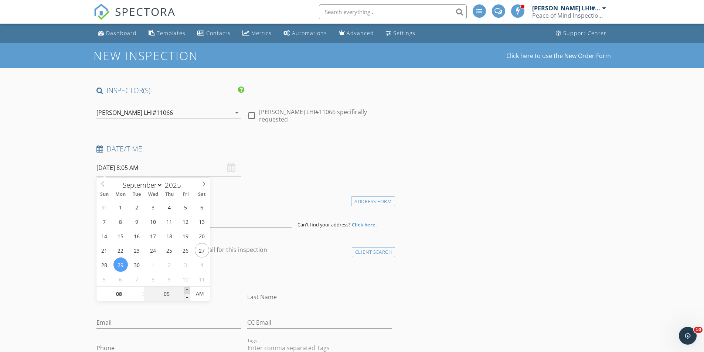
type input "10"
type input "[DATE] 8:10 AM"
click at [186, 291] on span at bounding box center [186, 290] width 5 height 7
type input "15"
type input "[DATE] 8:15 AM"
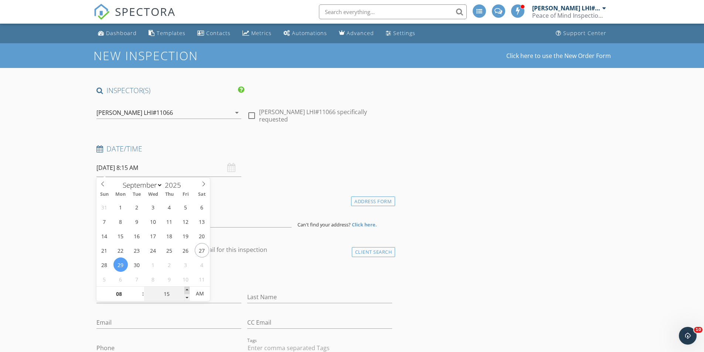
click at [186, 291] on span at bounding box center [186, 290] width 5 height 7
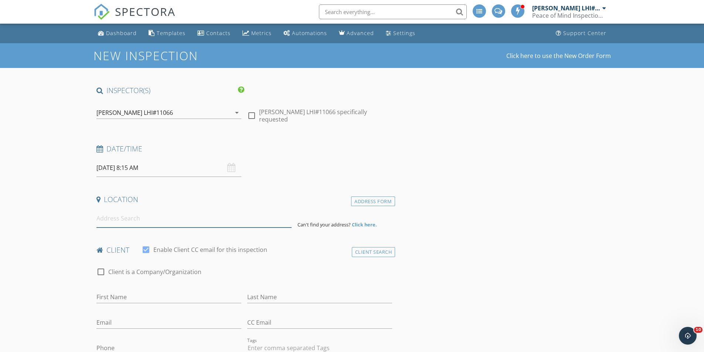
drag, startPoint x: 224, startPoint y: 223, endPoint x: 228, endPoint y: 213, distance: 11.1
click at [228, 213] on input at bounding box center [193, 218] width 195 height 18
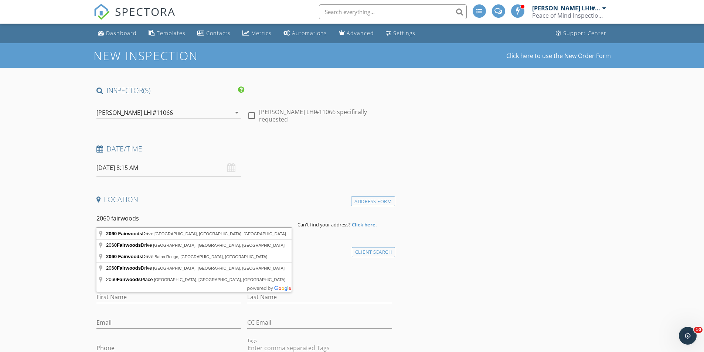
type input "2060 Fairwoods Drive, Shreveport, LA, USA"
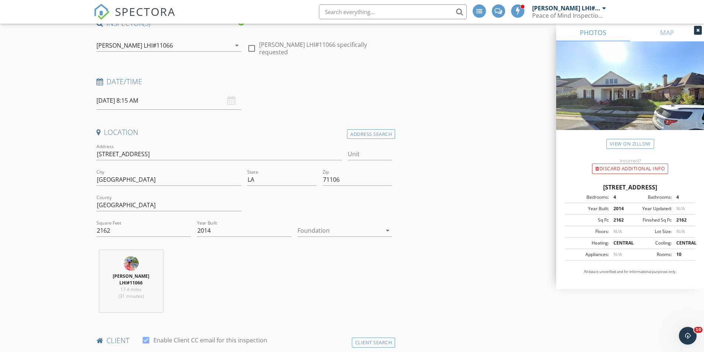
scroll to position [74, 0]
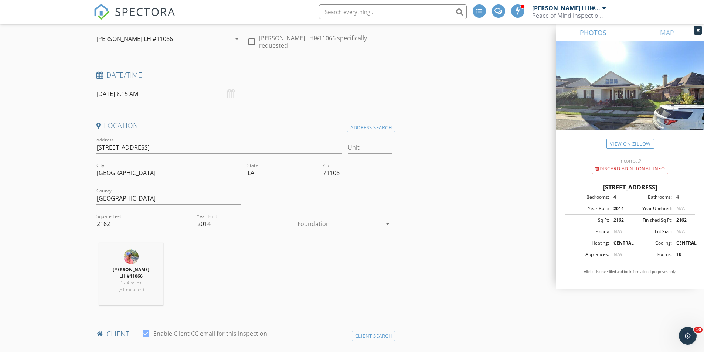
click at [385, 223] on icon "arrow_drop_down" at bounding box center [387, 223] width 9 height 9
click at [350, 260] on div "Slab" at bounding box center [344, 262] width 83 height 9
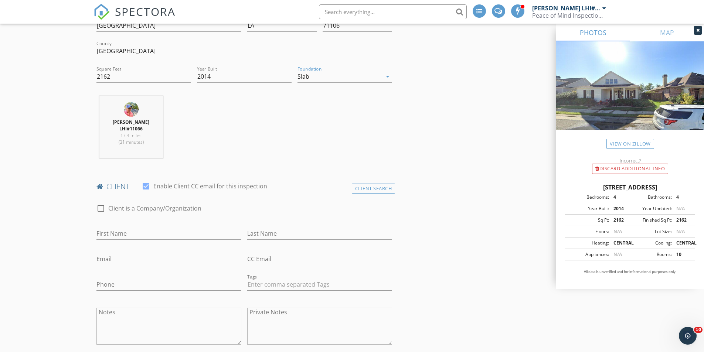
scroll to position [222, 0]
click at [121, 232] on input "First Name" at bounding box center [168, 233] width 145 height 12
type input "[PERSON_NAME]"
click at [105, 254] on input "Email" at bounding box center [168, 259] width 145 height 12
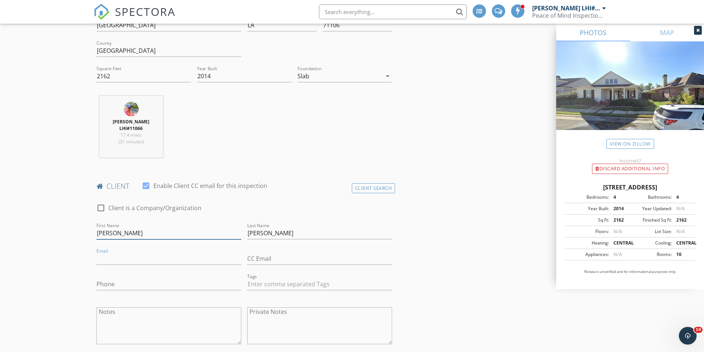
drag, startPoint x: 130, startPoint y: 234, endPoint x: 5, endPoint y: 233, distance: 124.8
type input "R"
type input "[PERSON_NAME]"
click at [130, 263] on input "Email" at bounding box center [168, 259] width 145 height 12
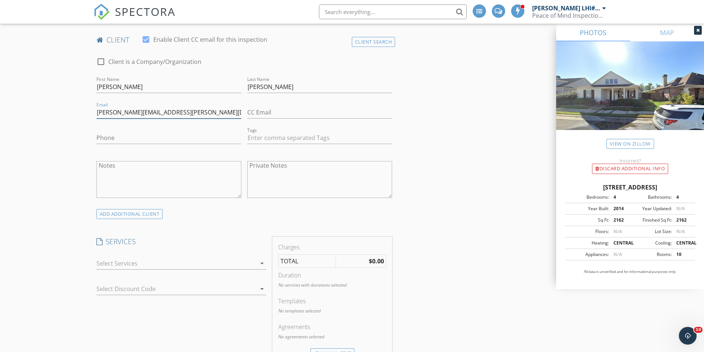
scroll to position [369, 0]
type input "traci.plemons.I21@statefarm.com"
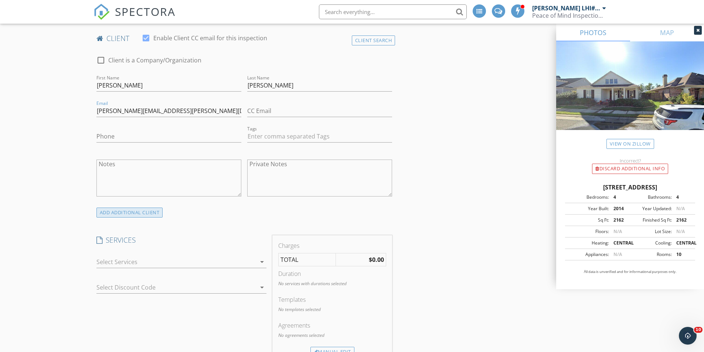
click at [138, 214] on div "ADD ADDITIONAL client" at bounding box center [129, 213] width 66 height 10
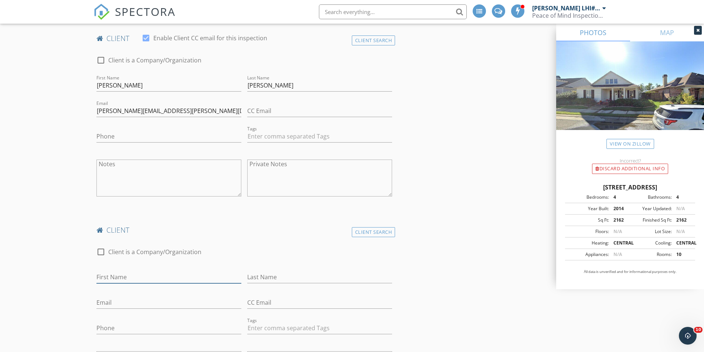
click at [126, 276] on input "First Name" at bounding box center [168, 277] width 145 height 12
type input "Robert"
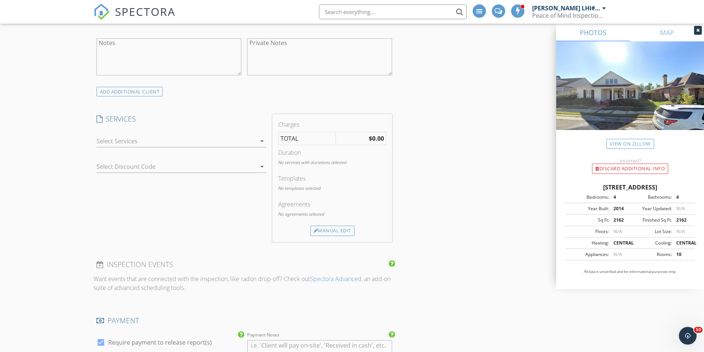
scroll to position [665, 0]
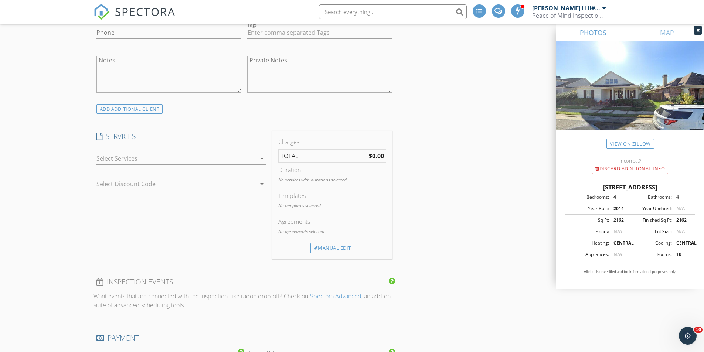
type input "Kearney"
click at [262, 155] on icon "arrow_drop_down" at bounding box center [261, 158] width 9 height 9
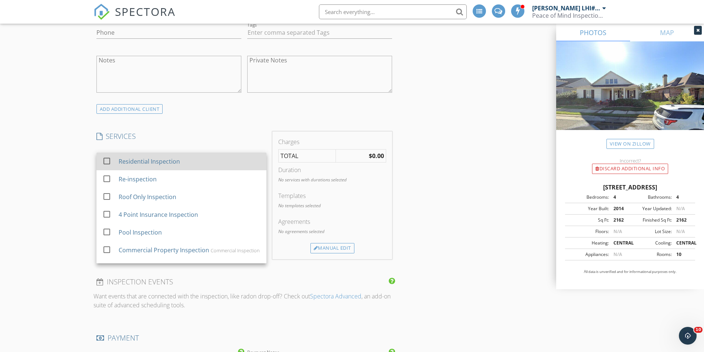
click at [250, 157] on div "Residential Inspection" at bounding box center [189, 161] width 142 height 15
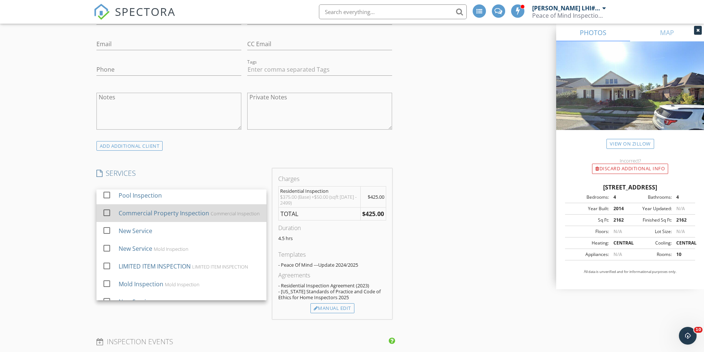
scroll to position [108, 0]
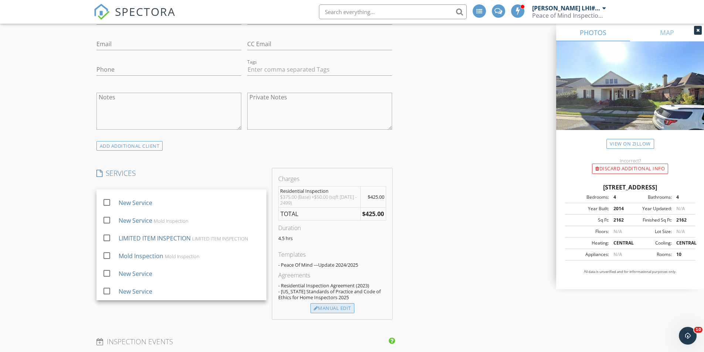
click at [346, 307] on div "Manual Edit" at bounding box center [332, 308] width 44 height 10
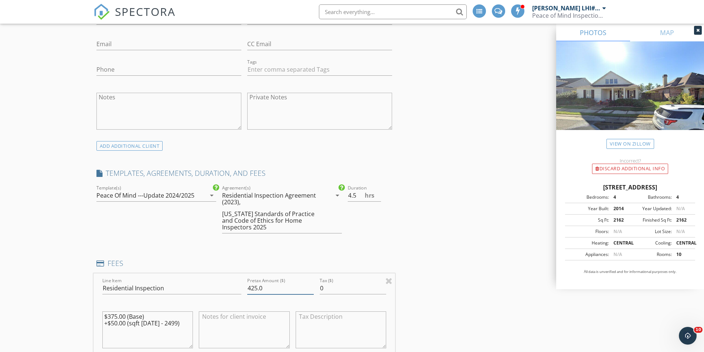
drag, startPoint x: 277, startPoint y: 289, endPoint x: 85, endPoint y: 228, distance: 201.5
click at [102, 236] on div "INSPECTOR(S) check_box Stephanie Peters LHI#11066 PRIMARY Stephanie Peters LHI#…" at bounding box center [244, 250] width 302 height 1585
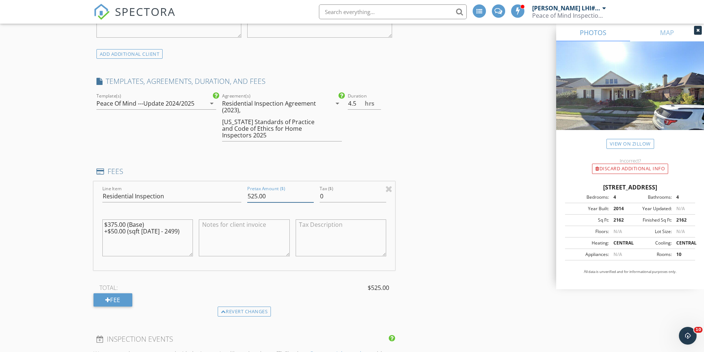
scroll to position [739, 0]
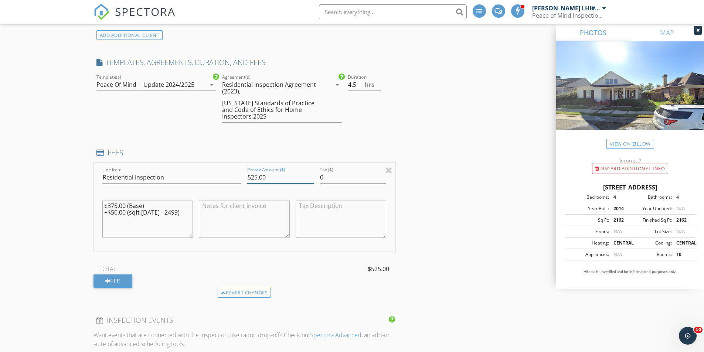
type input "525.00"
click at [232, 223] on textarea at bounding box center [244, 219] width 91 height 37
type textarea "4"
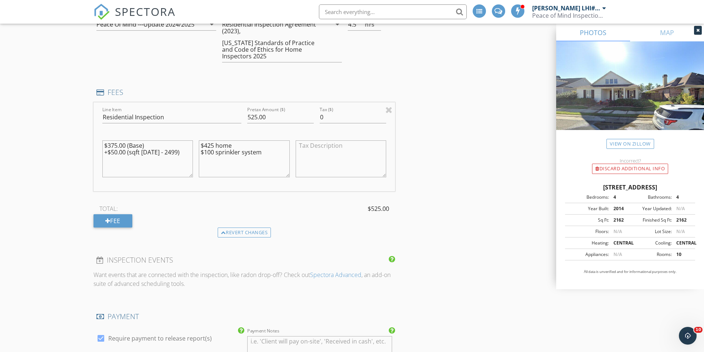
scroll to position [886, 0]
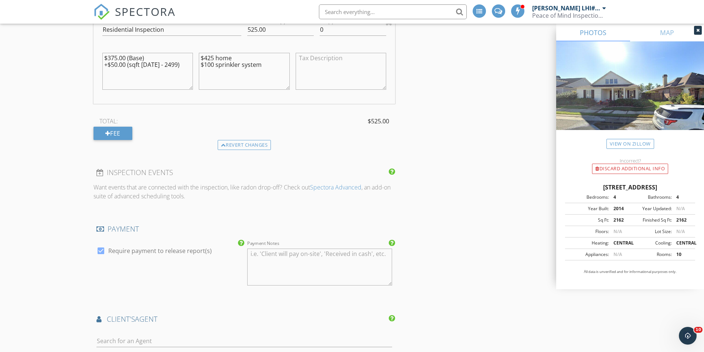
type textarea "$425 home $100 sprinkler system"
click at [280, 266] on textarea "Payment Notes" at bounding box center [319, 267] width 145 height 37
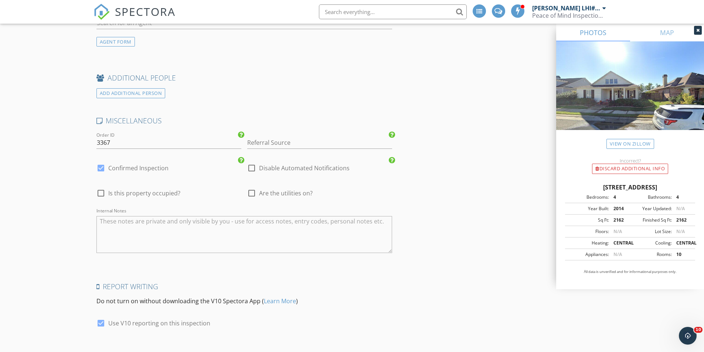
scroll to position [1293, 0]
click at [211, 246] on textarea "Internal Notes" at bounding box center [244, 233] width 296 height 37
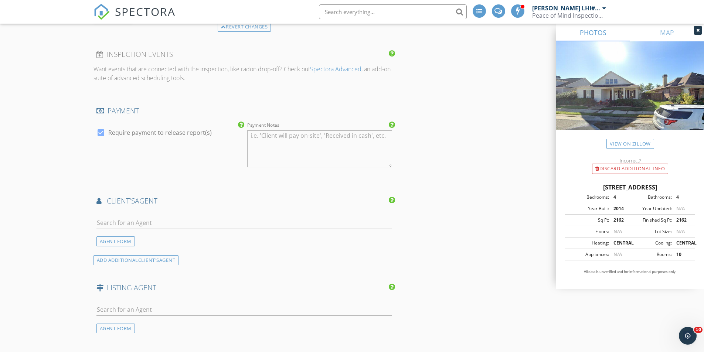
scroll to position [1010, 0]
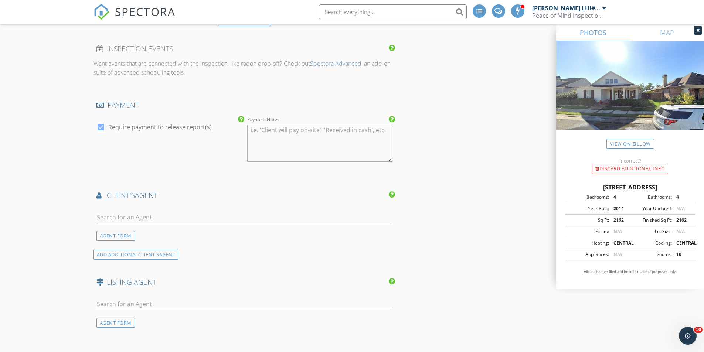
type textarea "vacant ---test sprinkler system"
click at [143, 216] on input "text" at bounding box center [244, 217] width 296 height 12
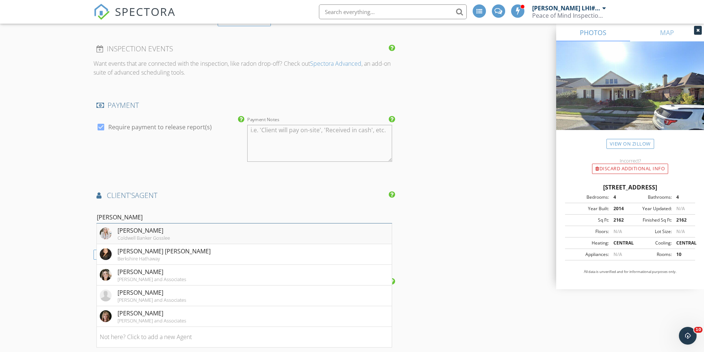
scroll to position [1047, 0]
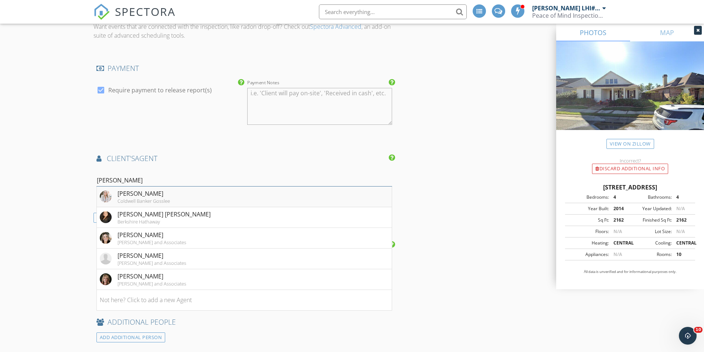
type input "shelly"
click at [164, 205] on li "Shelly Wagner Coldwell Banker Gosslee" at bounding box center [244, 197] width 295 height 21
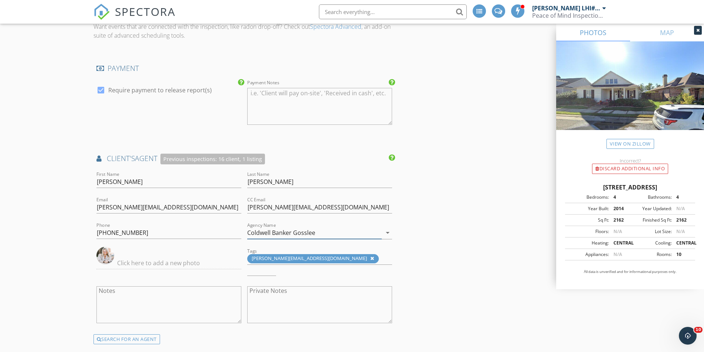
click at [342, 236] on input "Coldwell Banker Gosslee" at bounding box center [314, 233] width 134 height 12
click at [339, 233] on input "Coldwell Banker Gosslee" at bounding box center [314, 233] width 134 height 12
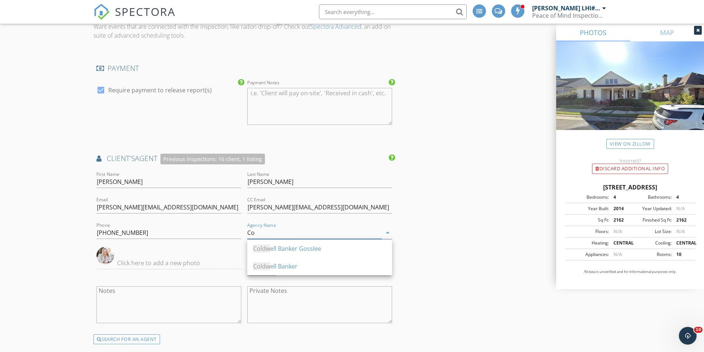
type input "C"
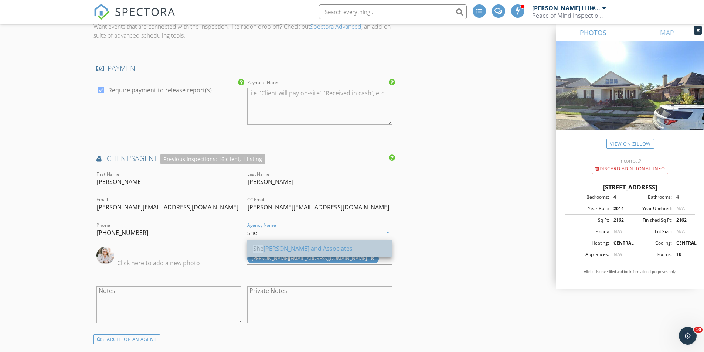
click at [333, 242] on div "She lly Wagner and Associates" at bounding box center [319, 249] width 133 height 18
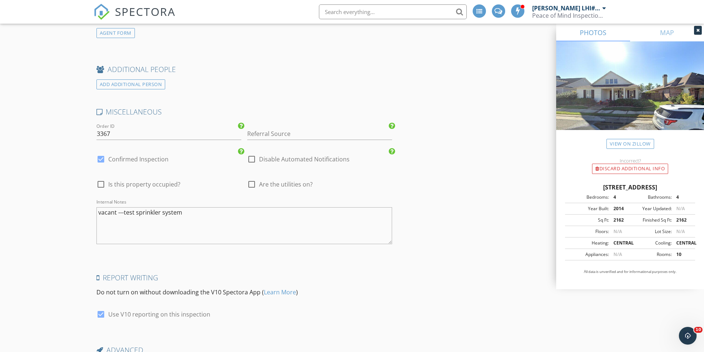
scroll to position [1453, 0]
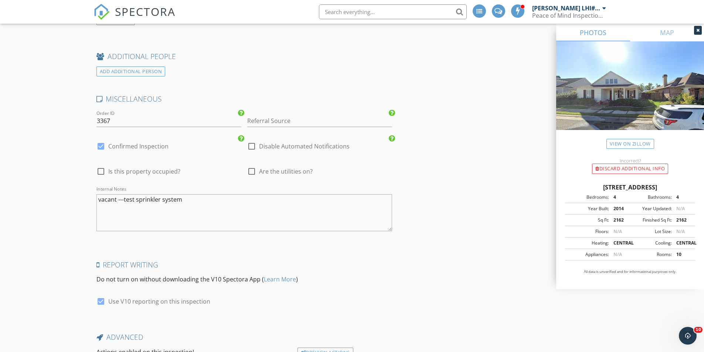
type input "Shelly Wagner and Associates"
click at [225, 204] on textarea "vacant ---test sprinkler system" at bounding box center [244, 212] width 296 height 37
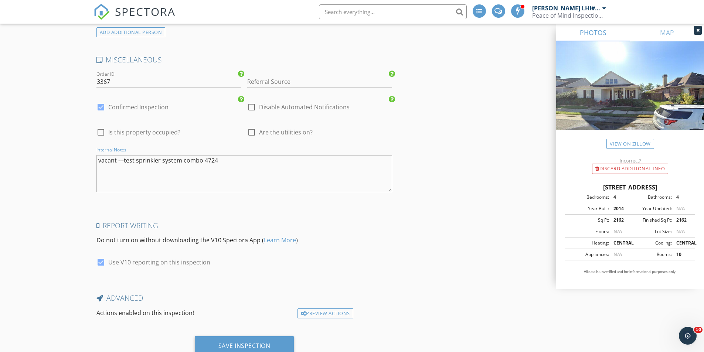
scroll to position [1520, 0]
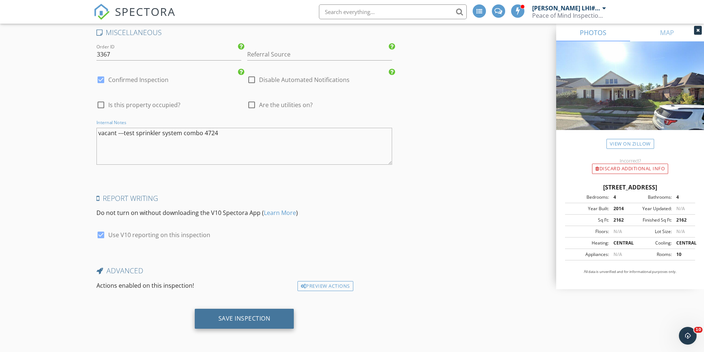
type textarea "vacant ---test sprinkler system combo 4724"
click at [251, 320] on div "Save Inspection" at bounding box center [244, 318] width 52 height 7
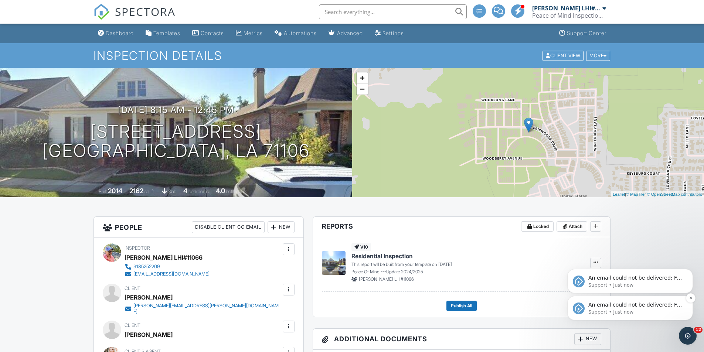
click at [623, 312] on p "Support • Just now" at bounding box center [635, 312] width 95 height 7
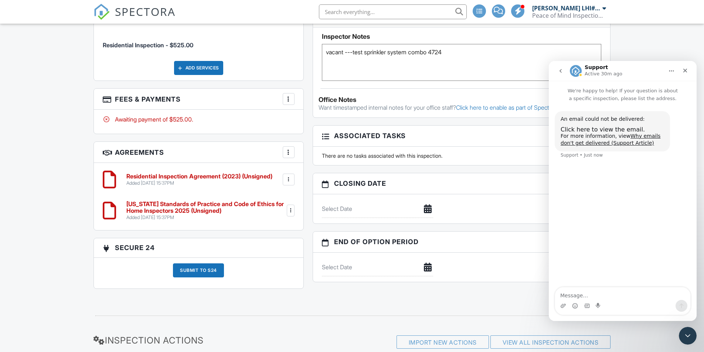
scroll to position [567, 0]
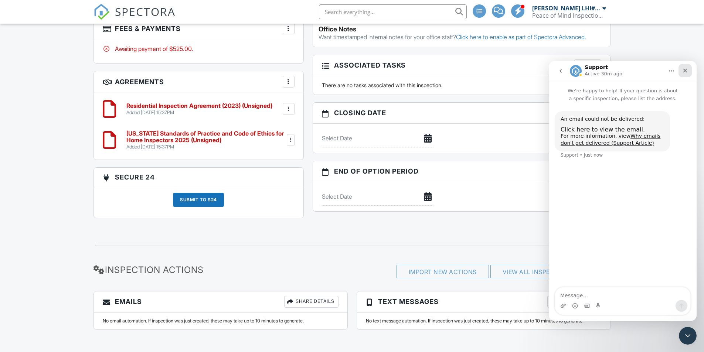
click at [687, 69] on icon "Close" at bounding box center [685, 71] width 6 height 6
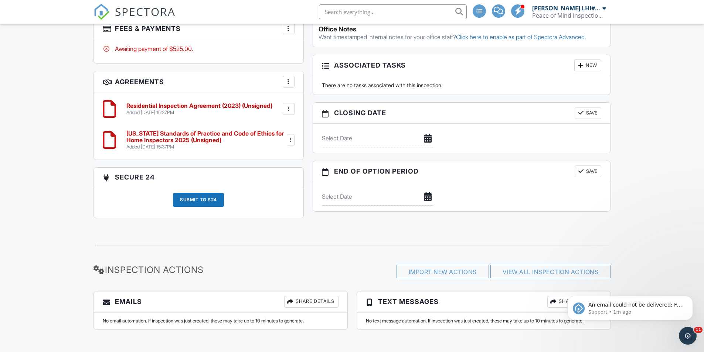
scroll to position [0, 0]
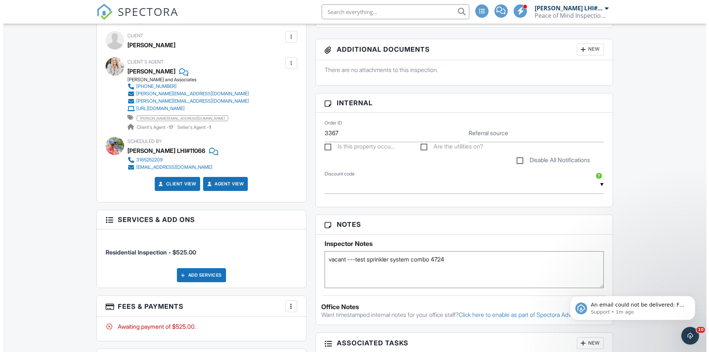
scroll to position [142, 0]
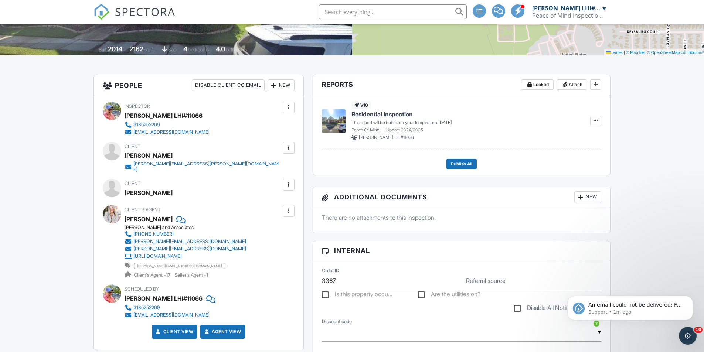
click at [289, 144] on div at bounding box center [288, 147] width 7 height 7
click at [274, 171] on li "Edit" at bounding box center [271, 170] width 38 height 18
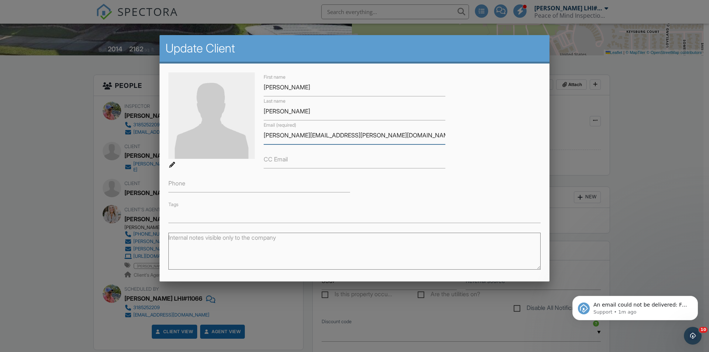
click at [303, 134] on input "[PERSON_NAME][EMAIL_ADDRESS][PERSON_NAME][DOMAIN_NAME]" at bounding box center [355, 135] width 182 height 18
click at [310, 139] on input "[PERSON_NAME][EMAIL_ADDRESS][PERSON_NAME][DOMAIN_NAME]" at bounding box center [355, 135] width 182 height 18
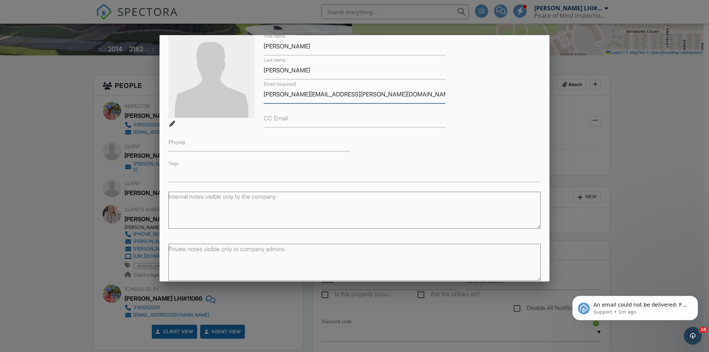
scroll to position [73, 0]
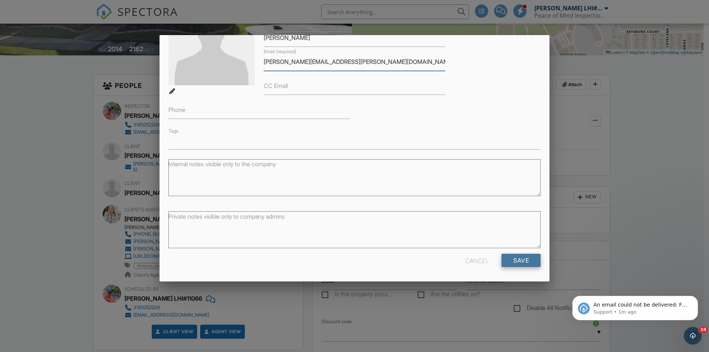
type input "traci.plemons.i21p@statefarm.com"
click at [516, 264] on input "Save" at bounding box center [521, 260] width 39 height 13
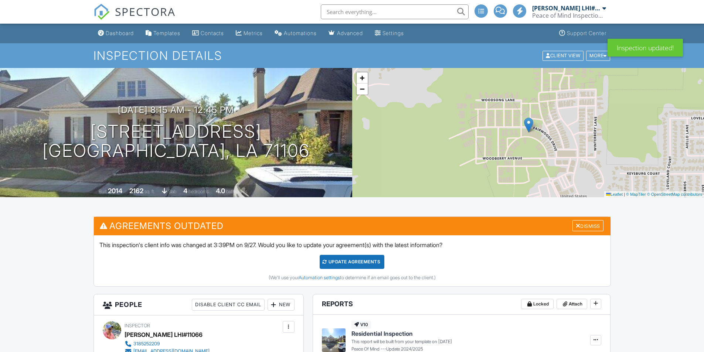
click at [359, 264] on div "Update Agreements" at bounding box center [351, 262] width 65 height 14
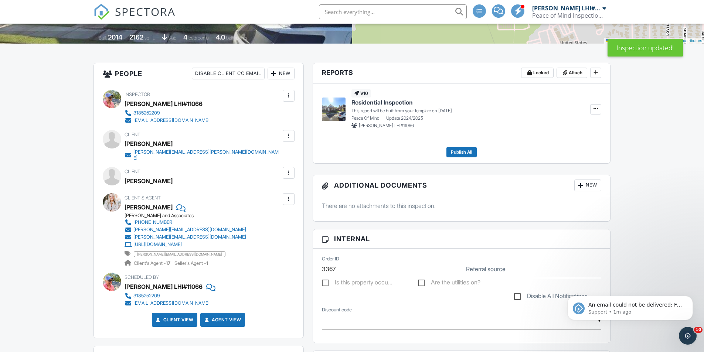
click at [554, 7] on div "[PERSON_NAME] LHI#11066" at bounding box center [566, 7] width 68 height 7
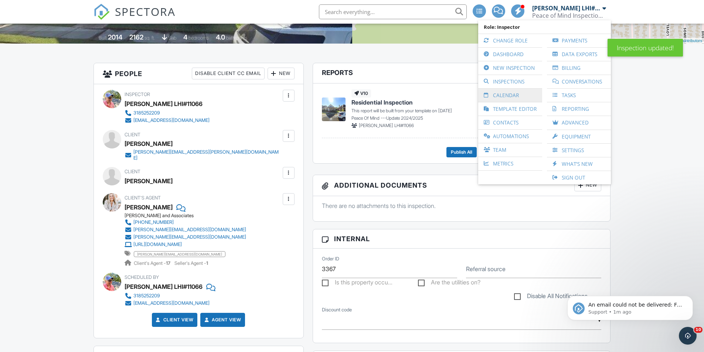
click at [504, 98] on link "Calendar" at bounding box center [510, 95] width 57 height 13
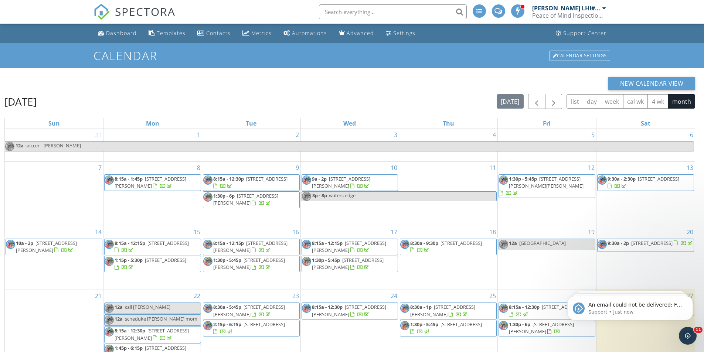
scroll to position [98, 0]
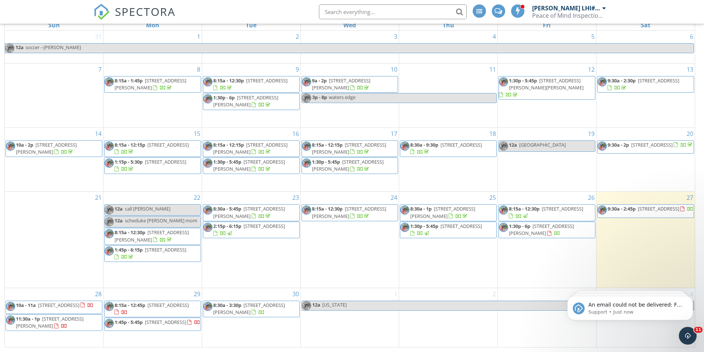
click at [152, 308] on span "[STREET_ADDRESS]" at bounding box center [167, 305] width 41 height 7
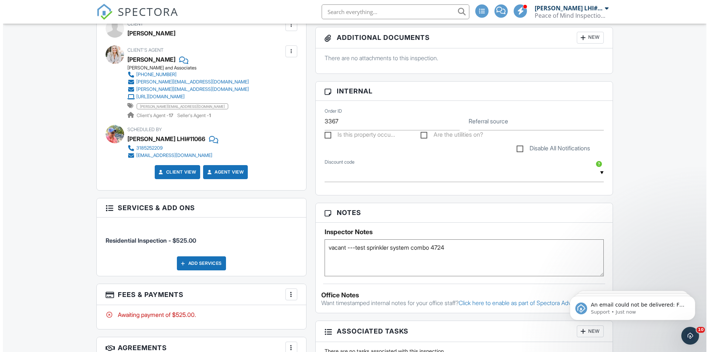
scroll to position [117, 0]
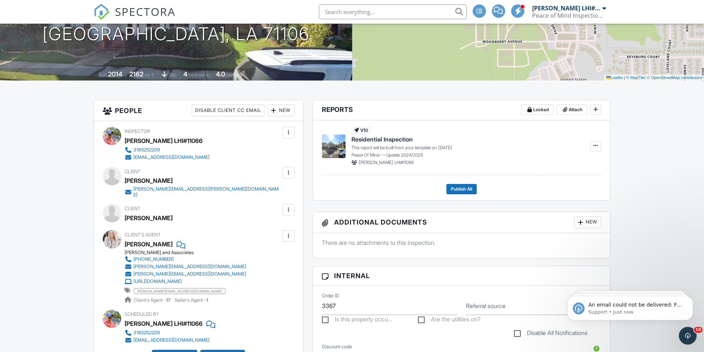
click at [289, 175] on div at bounding box center [288, 172] width 7 height 7
click at [283, 198] on li "Edit" at bounding box center [271, 195] width 38 height 18
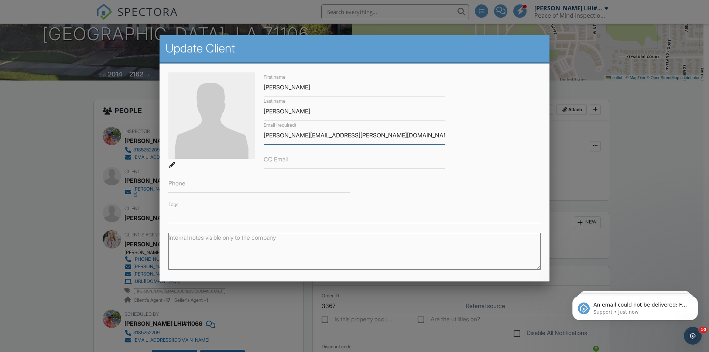
click at [304, 135] on input "[PERSON_NAME][EMAIL_ADDRESS][PERSON_NAME][DOMAIN_NAME]" at bounding box center [355, 135] width 182 height 18
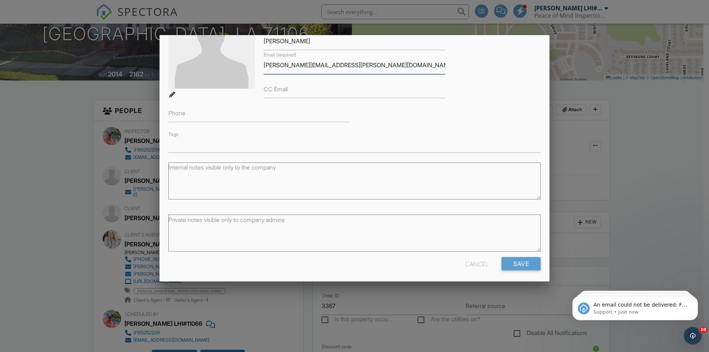
scroll to position [73, 0]
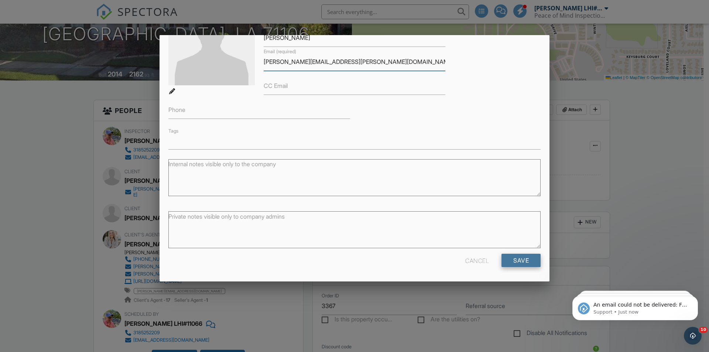
type input "traci.plemons.L21p@statefarm.com"
click at [508, 260] on input "Save" at bounding box center [521, 260] width 39 height 13
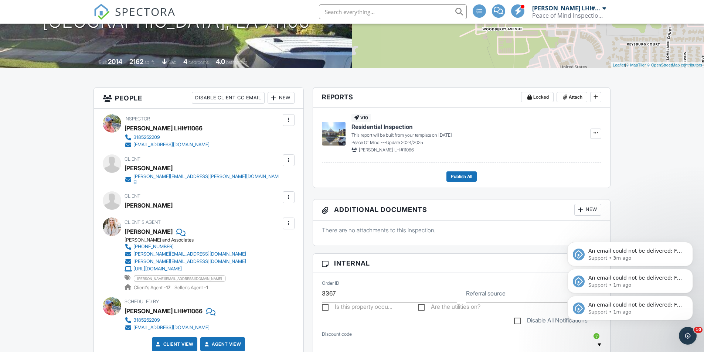
scroll to position [55, 0]
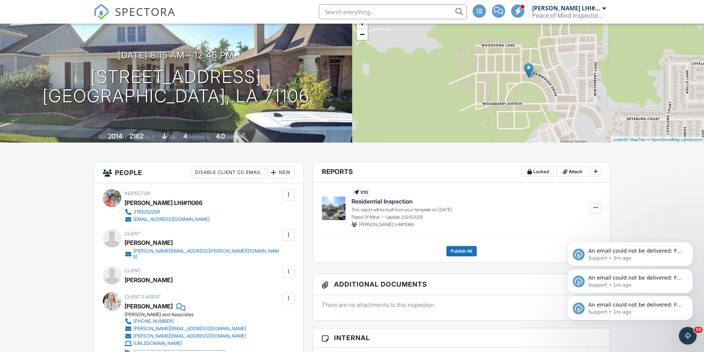
click at [693, 269] on div "An email could not be delivered: For more information, view Why emails don't ge…" at bounding box center [630, 274] width 136 height 92
click at [690, 273] on button "Dismiss notification" at bounding box center [690, 271] width 10 height 10
click at [690, 274] on button "Dismiss notification" at bounding box center [690, 271] width 10 height 10
click at [688, 298] on icon "Dismiss notification" at bounding box center [690, 298] width 4 height 4
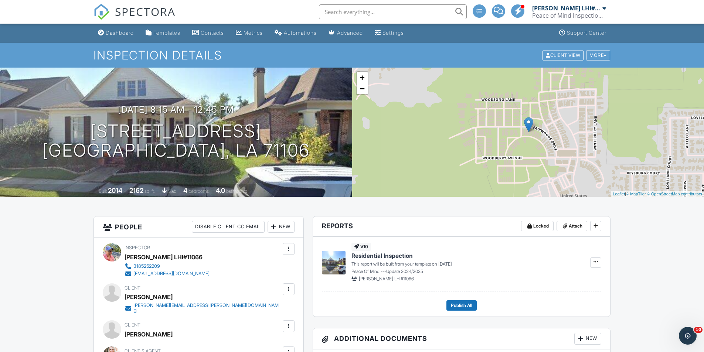
scroll to position [0, 0]
click at [544, 20] on div "Stephanie Peters LHI#11066 Peace of Mind Inspection Service, LLC" at bounding box center [569, 12] width 74 height 24
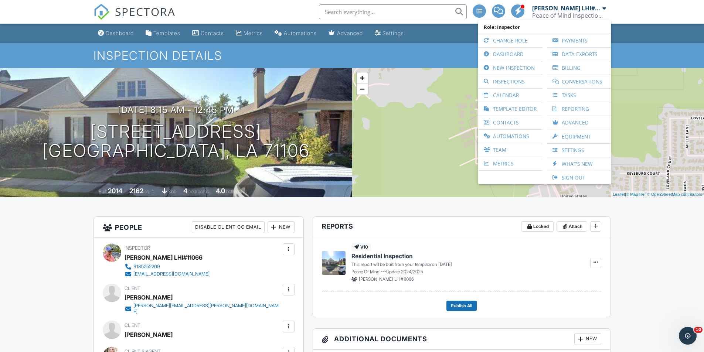
click at [514, 98] on link "Calendar" at bounding box center [510, 95] width 57 height 13
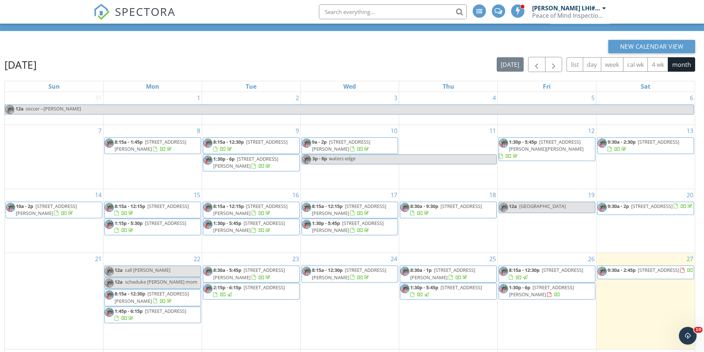
scroll to position [98, 0]
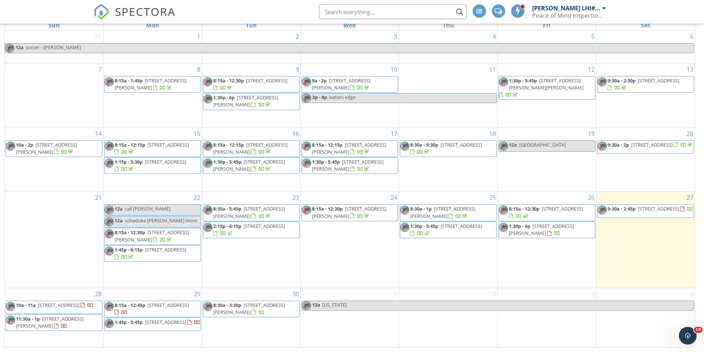
click at [526, 233] on span "[STREET_ADDRESS][PERSON_NAME]" at bounding box center [541, 230] width 65 height 14
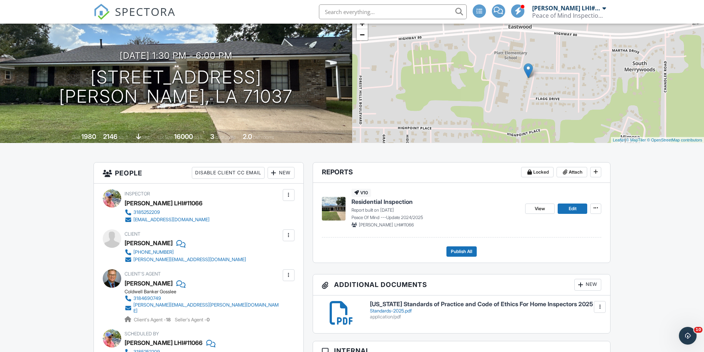
scroll to position [111, 0]
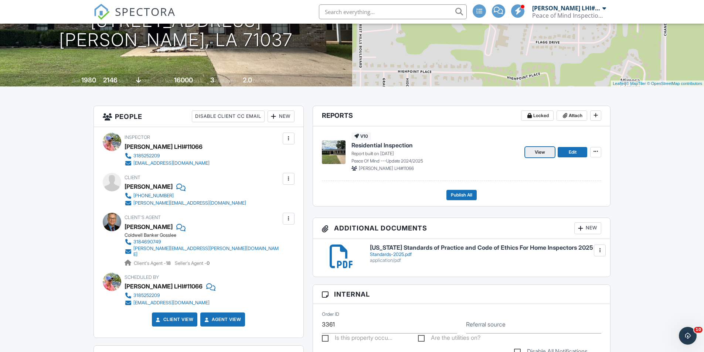
click at [542, 152] on span "View" at bounding box center [539, 151] width 10 height 7
